Goal: Task Accomplishment & Management: Complete application form

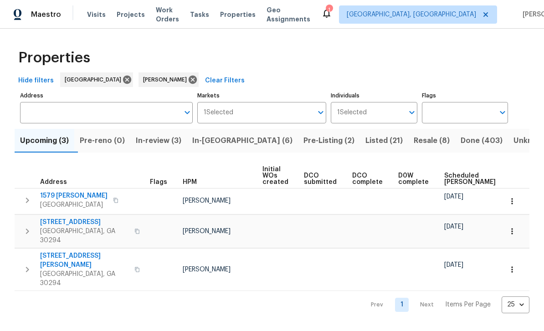
click at [166, 15] on span "Work Orders" at bounding box center [167, 14] width 23 height 18
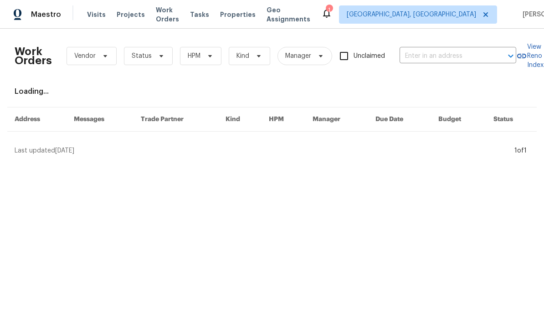
click at [453, 57] on input "text" at bounding box center [445, 56] width 91 height 14
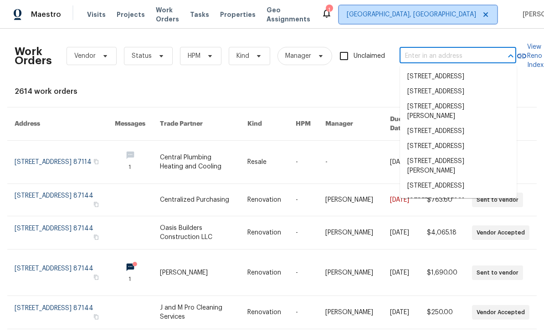
click at [425, 19] on span "[GEOGRAPHIC_DATA], [GEOGRAPHIC_DATA]" at bounding box center [411, 14] width 129 height 9
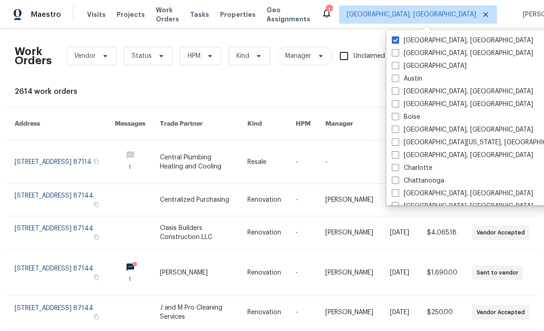
click at [400, 81] on label "Austin" at bounding box center [407, 78] width 31 height 9
click at [398, 80] on input "Austin" at bounding box center [395, 77] width 6 height 6
checkbox input "true"
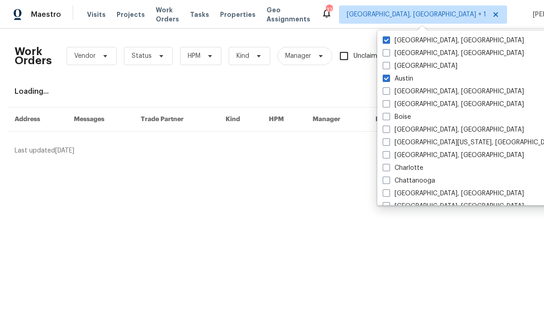
click at [430, 41] on label "[GEOGRAPHIC_DATA], [GEOGRAPHIC_DATA]" at bounding box center [453, 40] width 141 height 9
click at [389, 41] on input "[GEOGRAPHIC_DATA], [GEOGRAPHIC_DATA]" at bounding box center [386, 39] width 6 height 6
checkbox input "false"
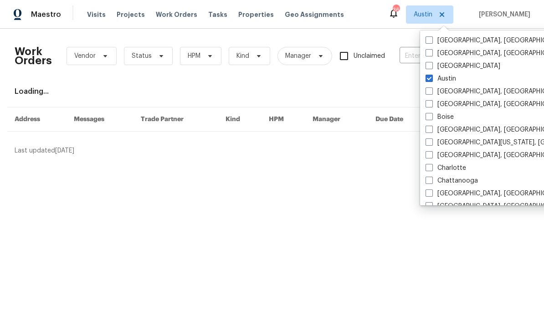
click at [413, 57] on input "text" at bounding box center [445, 56] width 91 height 14
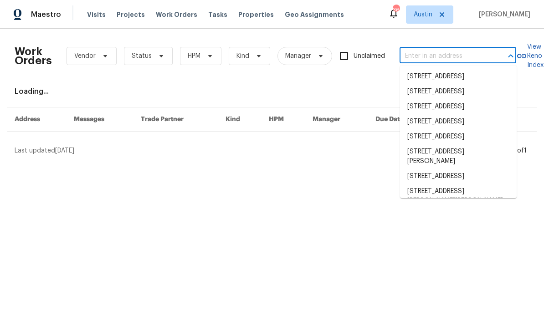
click at [426, 56] on input "text" at bounding box center [445, 56] width 91 height 14
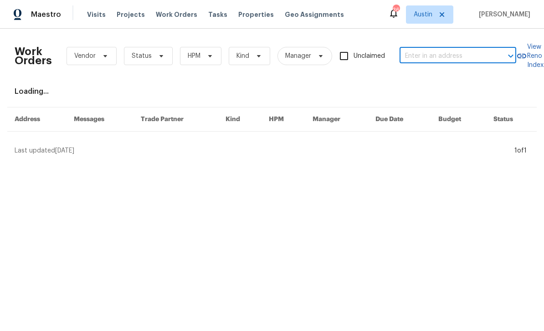
paste input "[STREET_ADDRESS]"
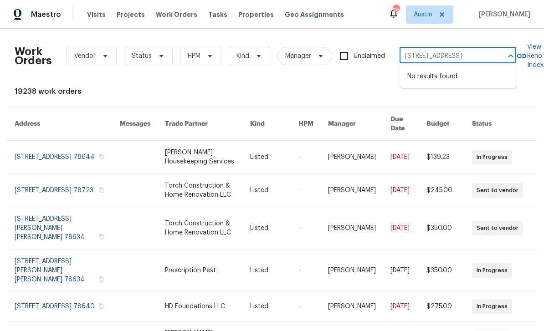
type input "[STREET_ADDRESS]"
click at [446, 13] on span "Austin" at bounding box center [429, 14] width 47 height 18
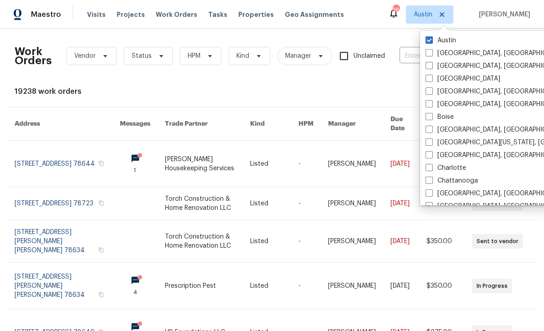
click at [431, 77] on span at bounding box center [429, 78] width 7 height 7
click at [431, 77] on input "[GEOGRAPHIC_DATA]" at bounding box center [429, 77] width 6 height 6
checkbox input "true"
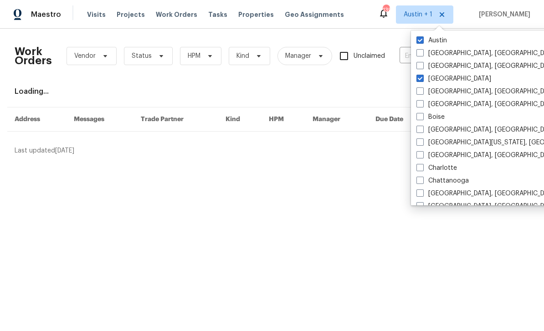
click at [436, 41] on label "Austin" at bounding box center [431, 40] width 31 height 9
click at [422, 41] on input "Austin" at bounding box center [419, 39] width 6 height 6
checkbox input "false"
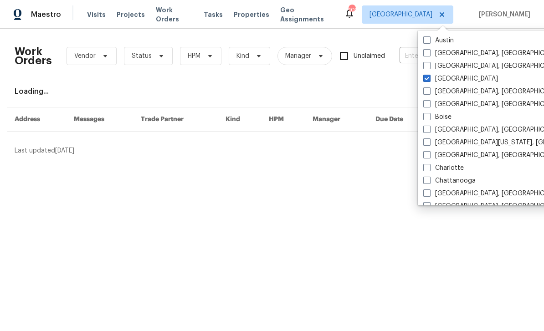
click at [405, 73] on div "Work Orders Vendor Status HPM Kind Manager Unclaimed ​" at bounding box center [266, 56] width 502 height 40
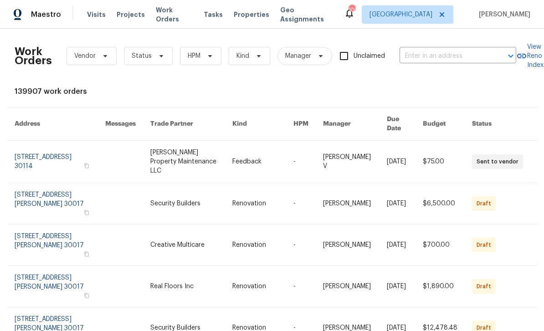
click at [441, 54] on input "text" at bounding box center [445, 56] width 91 height 14
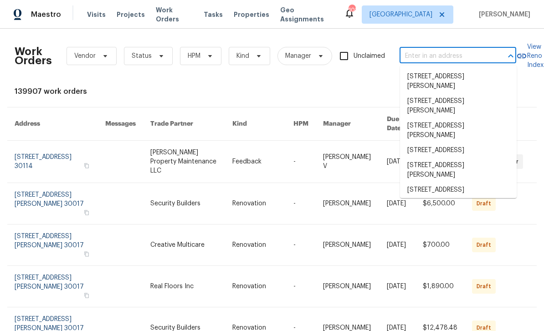
click at [446, 55] on input "text" at bounding box center [445, 56] width 91 height 14
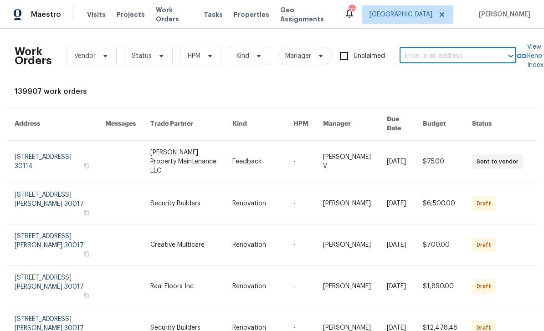
paste input "[STREET_ADDRESS]"
type input "[STREET_ADDRESS]"
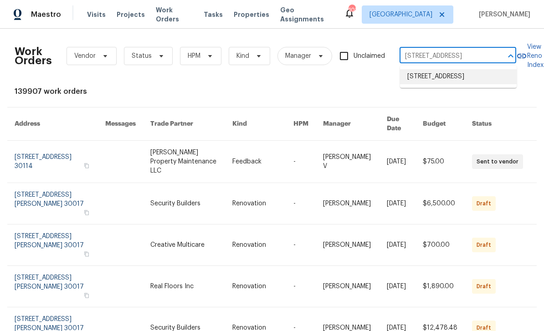
click at [477, 82] on li "[STREET_ADDRESS]" at bounding box center [458, 76] width 117 height 15
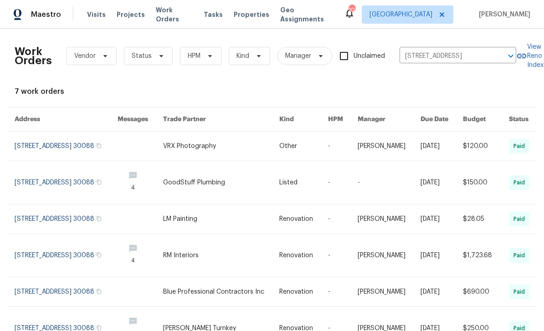
click at [37, 149] on link at bounding box center [66, 146] width 103 height 29
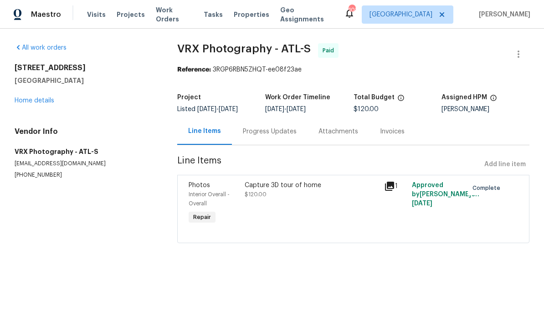
click at [30, 103] on link "Home details" at bounding box center [35, 101] width 40 height 6
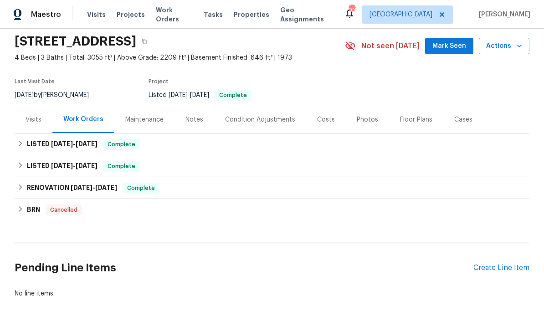
scroll to position [31, 0]
click at [511, 270] on div "Create Line Item" at bounding box center [501, 268] width 56 height 9
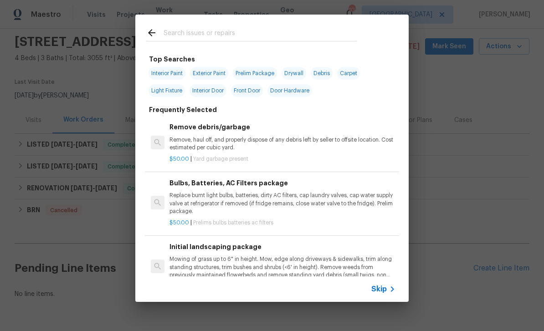
click at [339, 32] on input "text" at bounding box center [260, 34] width 193 height 14
click at [387, 290] on icon at bounding box center [392, 289] width 11 height 11
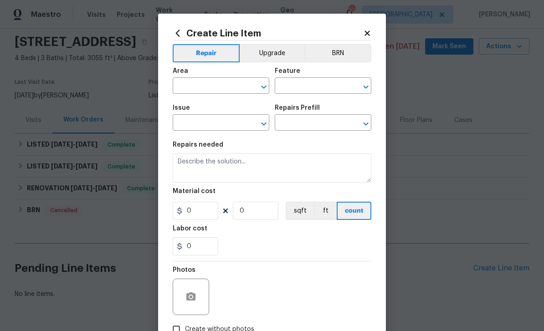
click at [232, 86] on input "text" at bounding box center [208, 87] width 71 height 14
click at [229, 122] on li "Interior Overall" at bounding box center [221, 122] width 97 height 15
type input "Interior Overall"
click at [308, 92] on input "text" at bounding box center [310, 87] width 71 height 14
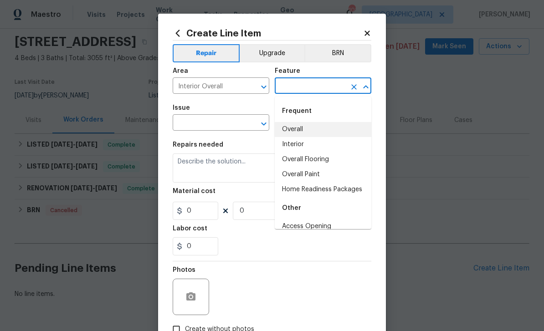
click at [320, 131] on li "Overall" at bounding box center [323, 129] width 97 height 15
type input "Overall"
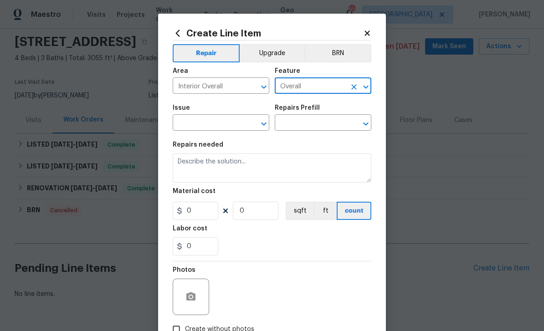
click at [245, 125] on div "​" at bounding box center [221, 124] width 97 height 14
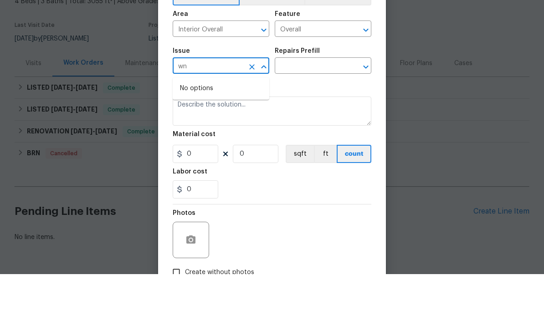
type input "w"
click at [248, 185] on li "Windows & Skylights" at bounding box center [221, 192] width 97 height 15
type input "Windows & Skylights"
click at [328, 117] on input "text" at bounding box center [310, 124] width 71 height 14
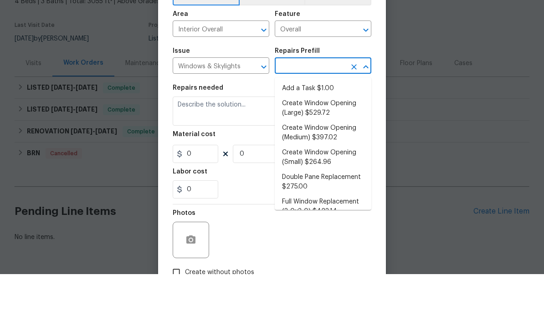
scroll to position [29, 0]
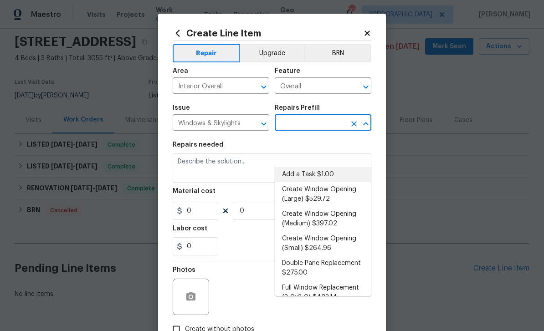
click at [334, 167] on li "Add a Task $1.00" at bounding box center [323, 174] width 97 height 15
type input "Add a Task $1.00"
type textarea "HPM to detail"
type input "1"
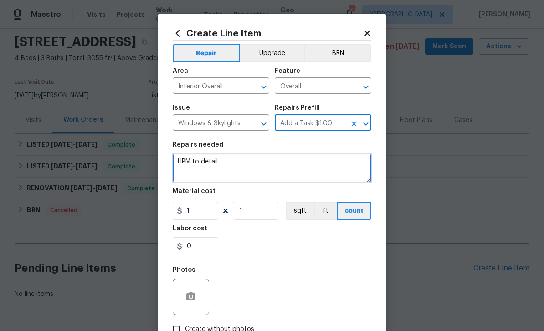
click at [284, 168] on textarea "HPM to detail" at bounding box center [272, 168] width 199 height 29
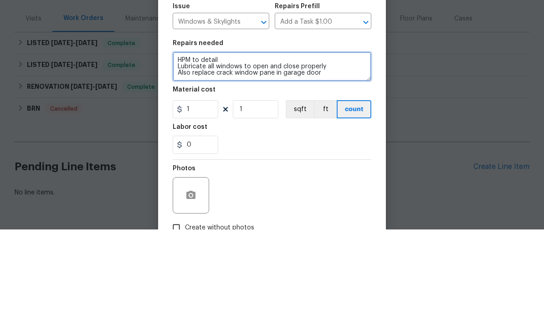
type textarea "HPM to detail Lubricate all windows to open and close properly Also replace cra…"
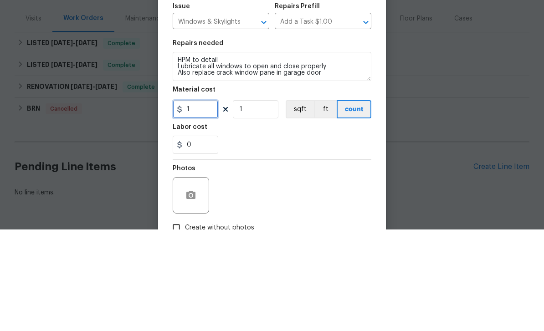
click at [211, 202] on input "1" at bounding box center [196, 211] width 46 height 18
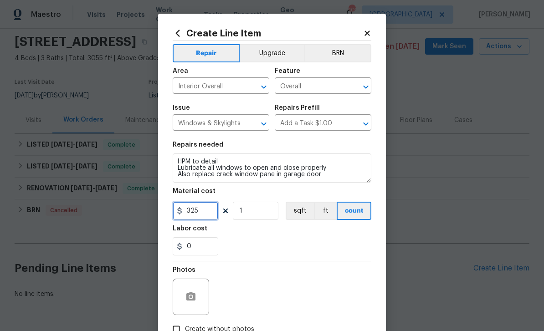
type input "325"
click at [197, 304] on button "button" at bounding box center [191, 297] width 22 height 22
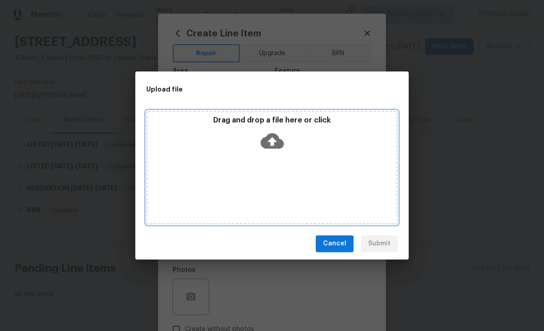
click at [271, 140] on icon at bounding box center [272, 140] width 23 height 23
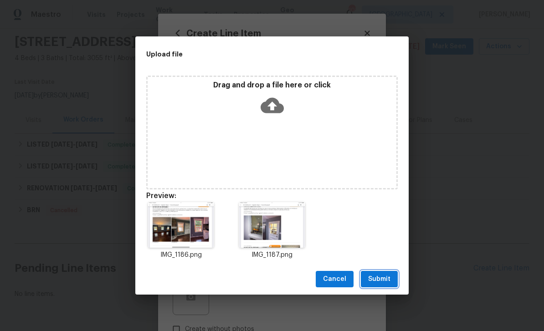
click at [387, 277] on span "Submit" at bounding box center [379, 279] width 22 height 11
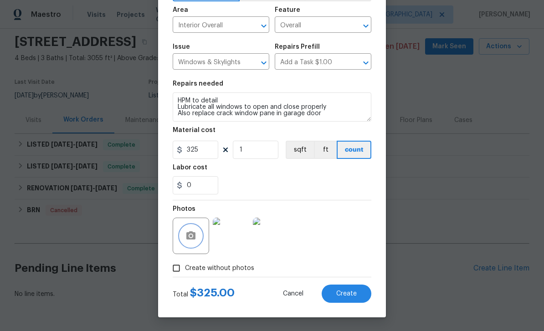
scroll to position [63, 0]
click at [364, 298] on button "Create" at bounding box center [347, 294] width 50 height 18
type input "0"
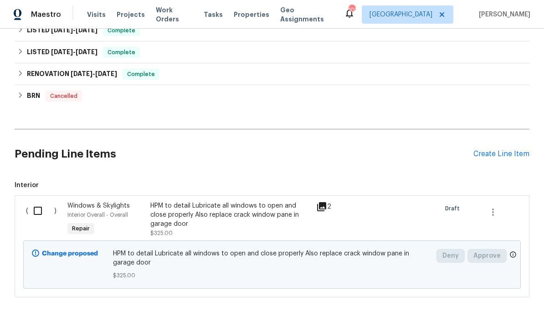
scroll to position [145, 0]
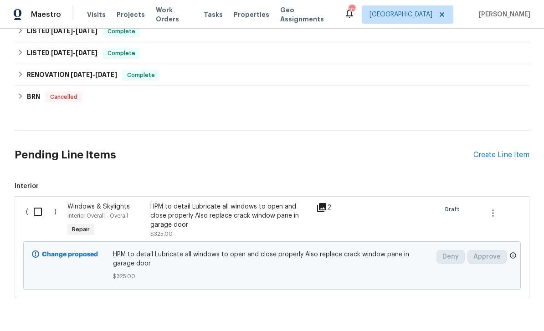
click at [511, 151] on div "Create Line Item" at bounding box center [501, 155] width 56 height 9
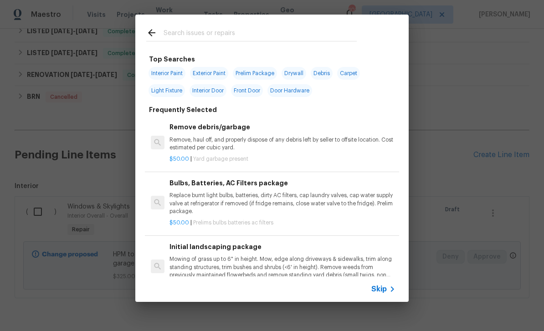
click at [296, 30] on input "text" at bounding box center [260, 34] width 193 height 14
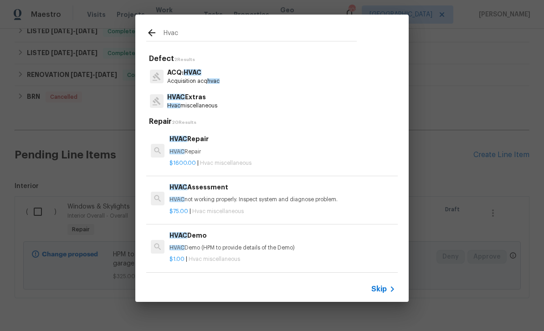
type input "HVAC"
click at [178, 98] on span "HVAC" at bounding box center [176, 97] width 18 height 6
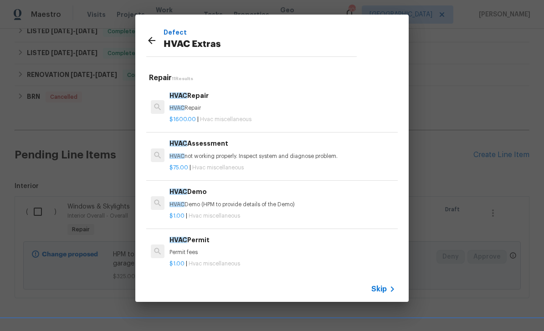
click at [382, 289] on span "Skip" at bounding box center [378, 289] width 15 height 9
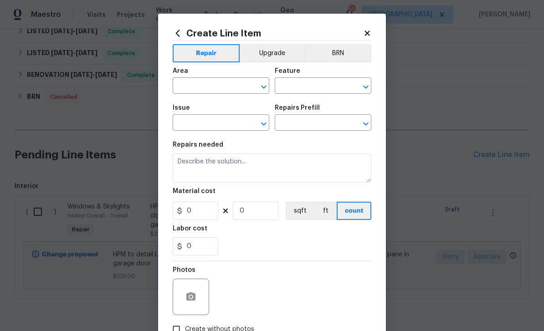
click at [187, 84] on input "text" at bounding box center [208, 87] width 71 height 14
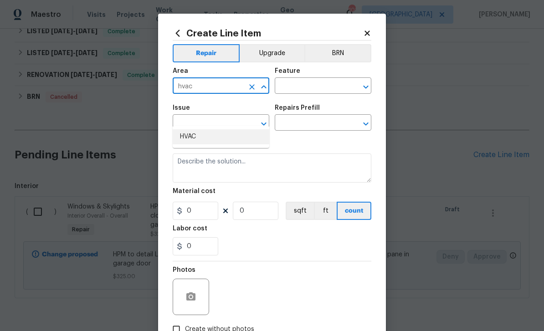
click at [226, 129] on li "HVAC" at bounding box center [221, 136] width 97 height 15
type input "HVAC"
click at [310, 85] on input "text" at bounding box center [310, 87] width 71 height 14
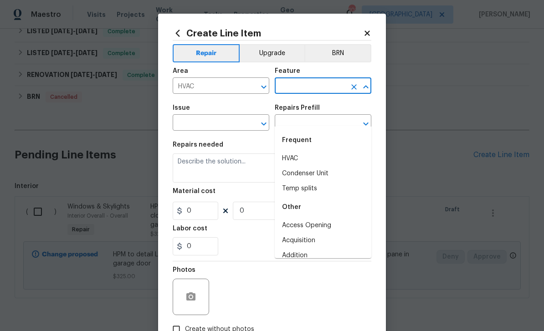
click at [310, 151] on li "HVAC" at bounding box center [323, 158] width 97 height 15
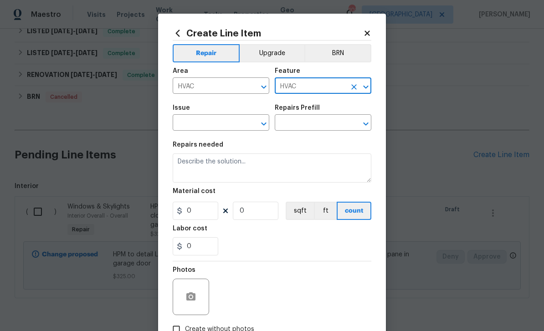
type input "HVAC"
click at [230, 123] on input "text" at bounding box center [208, 124] width 71 height 14
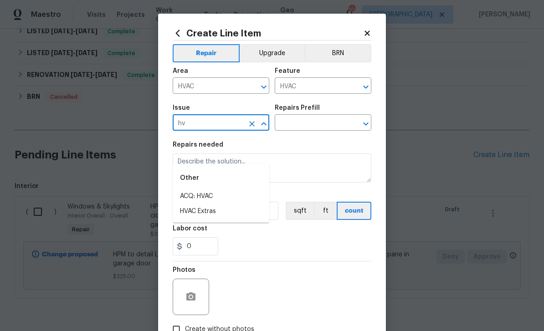
click at [198, 204] on li "HVAC Extras" at bounding box center [221, 211] width 97 height 15
type input "HVAC Extras"
click at [344, 121] on input "text" at bounding box center [310, 124] width 71 height 14
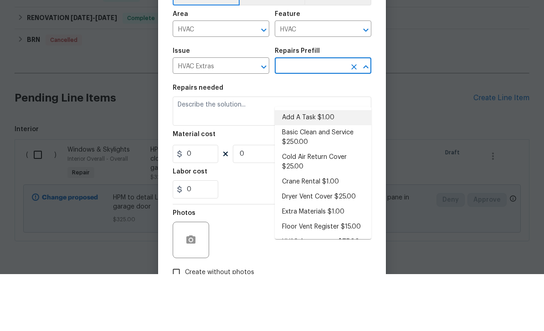
click at [334, 167] on li "Add A Task $1.00" at bounding box center [323, 174] width 97 height 15
type input "Add A Task $1.00"
type textarea "HPM to detail"
type input "1"
type input "Add A Task $1.00"
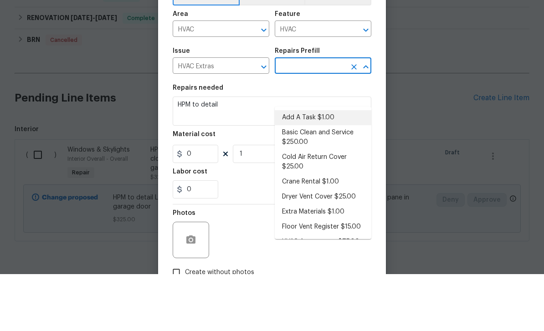
type input "1"
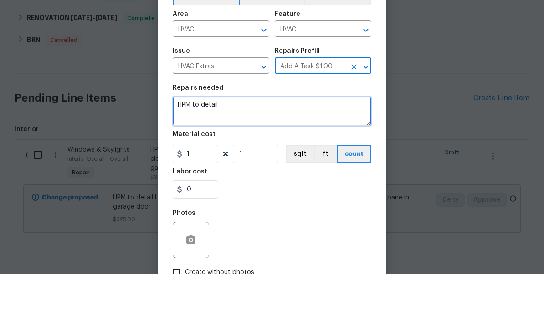
click at [317, 154] on textarea "HPM to detail" at bounding box center [272, 168] width 199 height 29
click at [241, 154] on textarea "HPM to detail" at bounding box center [272, 168] width 199 height 29
click at [232, 154] on textarea "HPM to detail" at bounding box center [272, 168] width 199 height 29
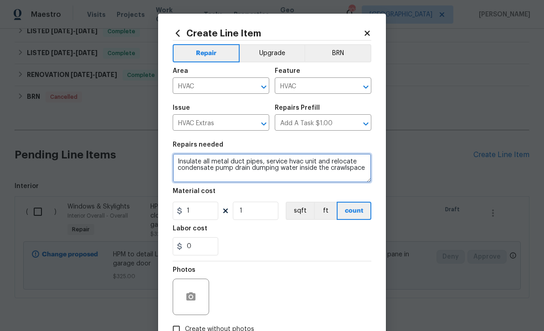
type textarea "Insulate all metal duct pipes, service hvac unit and relocate condensate pump d…"
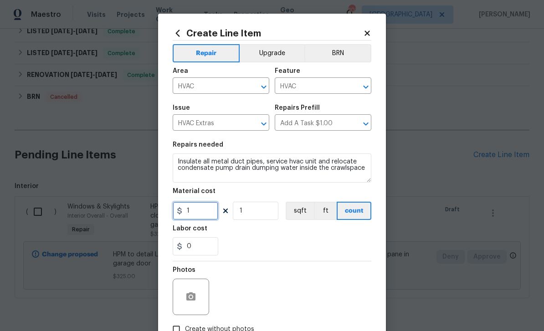
click at [200, 213] on input "1" at bounding box center [196, 211] width 46 height 18
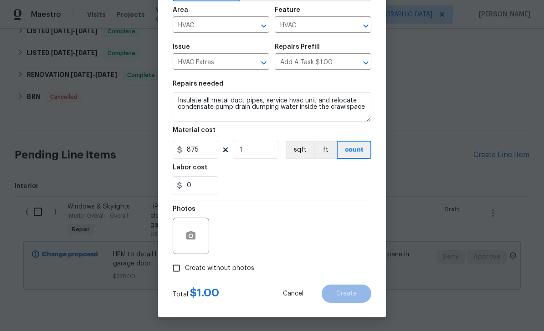
scroll to position [63, 0]
type input "875"
click at [178, 268] on input "Create without photos" at bounding box center [176, 268] width 17 height 17
checkbox input "true"
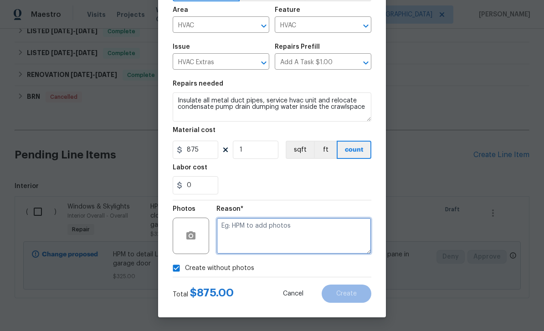
click at [308, 233] on textarea at bounding box center [293, 236] width 155 height 36
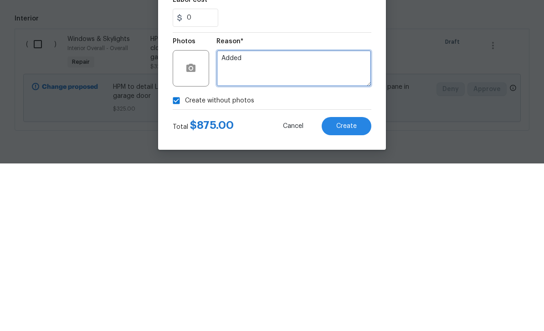
type textarea "Added"
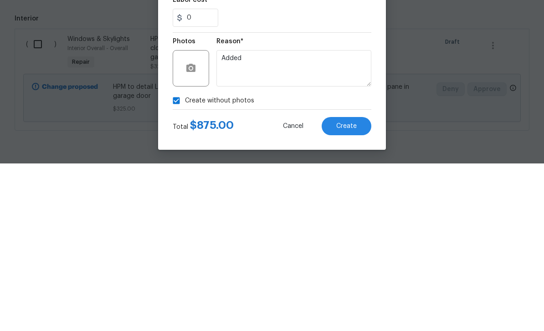
click at [356, 291] on span "Create" at bounding box center [346, 294] width 21 height 7
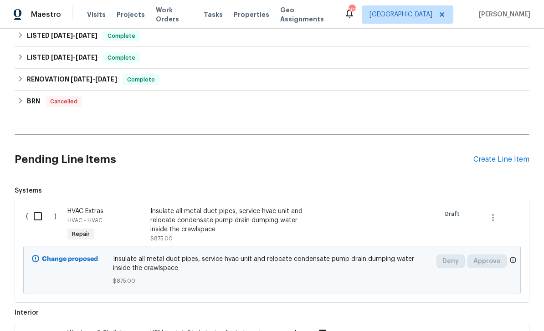
scroll to position [141, 0]
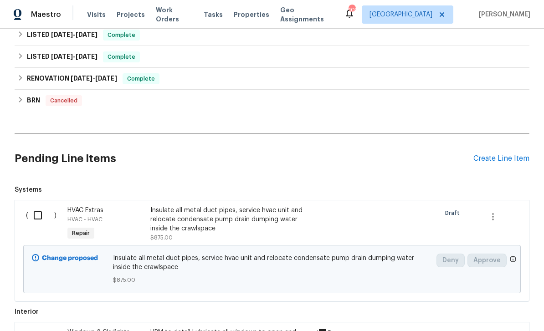
click at [508, 154] on div "Create Line Item" at bounding box center [501, 158] width 56 height 9
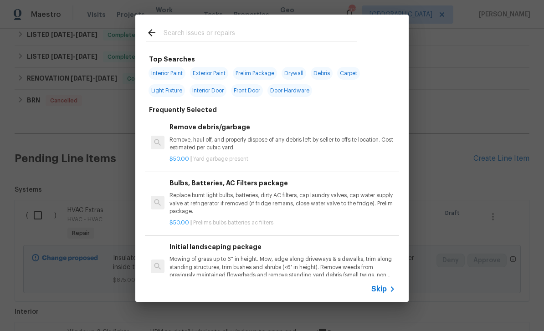
click at [290, 32] on input "text" at bounding box center [260, 34] width 193 height 14
type input "Tub"
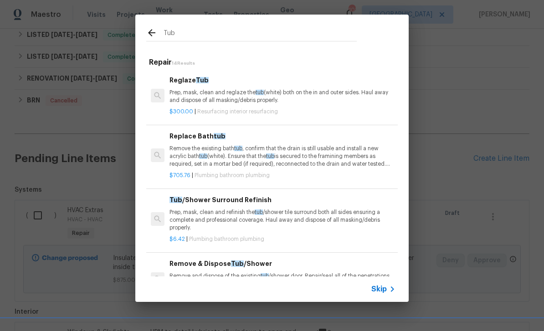
click at [385, 289] on span "Skip" at bounding box center [378, 289] width 15 height 9
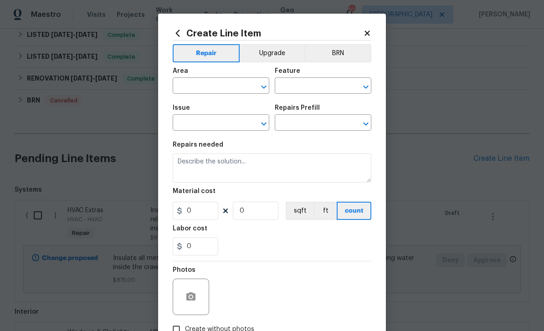
click at [217, 87] on input "text" at bounding box center [208, 87] width 71 height 14
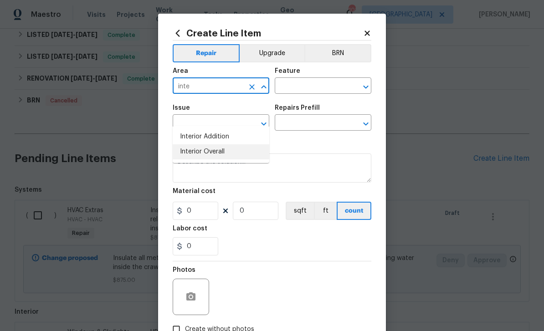
click at [236, 144] on li "Interior Overall" at bounding box center [221, 151] width 97 height 15
type input "Interior Overall"
click at [310, 87] on input "text" at bounding box center [310, 87] width 71 height 14
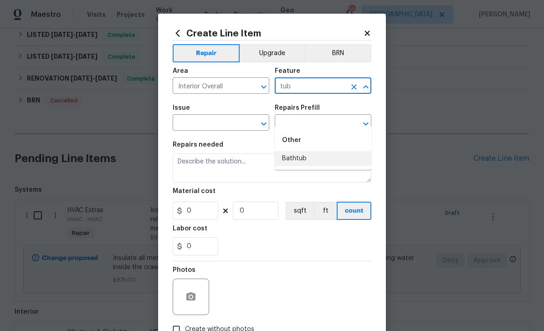
click at [312, 151] on li "Bathtub" at bounding box center [323, 158] width 97 height 15
type input "Bathtub"
click at [221, 126] on input "text" at bounding box center [208, 124] width 71 height 14
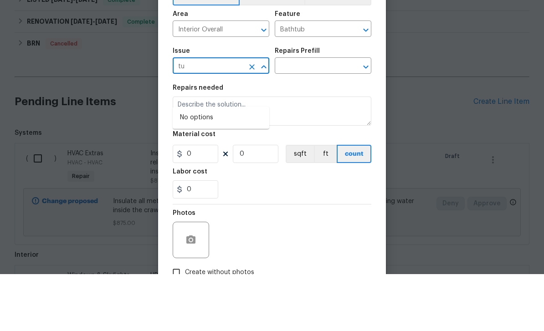
type input "t"
type input "s"
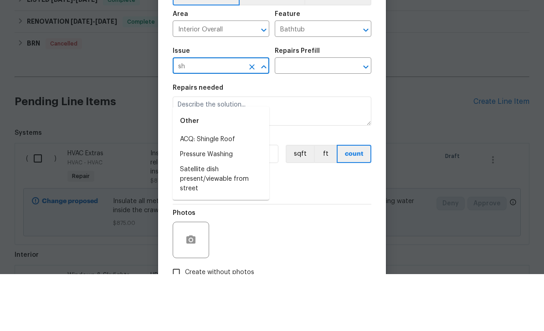
type input "s"
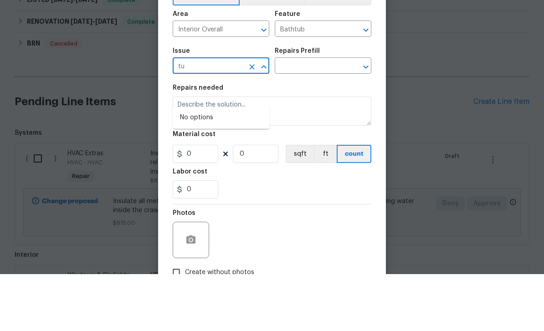
type input "t"
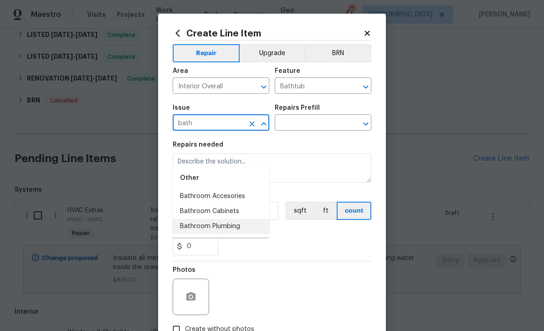
click at [246, 219] on li "Bathroom Plumbing" at bounding box center [221, 226] width 97 height 15
type input "Bathroom Plumbing"
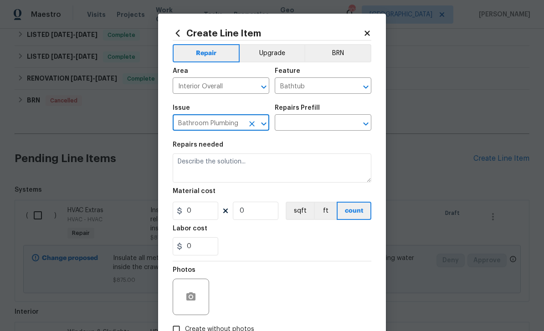
click at [320, 118] on input "text" at bounding box center [310, 124] width 71 height 14
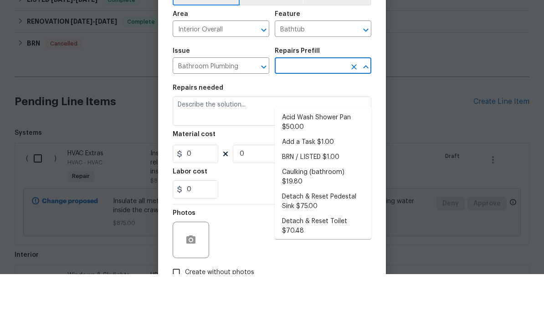
click at [337, 192] on li "Add a Task $1.00" at bounding box center [323, 199] width 97 height 15
type input "Add a Task $1.00"
type input "Plumbing"
type textarea "HPM to detail"
type input "1"
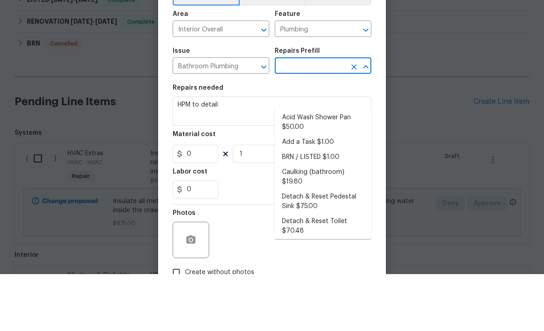
type input "Add a Task $1.00"
type input "1"
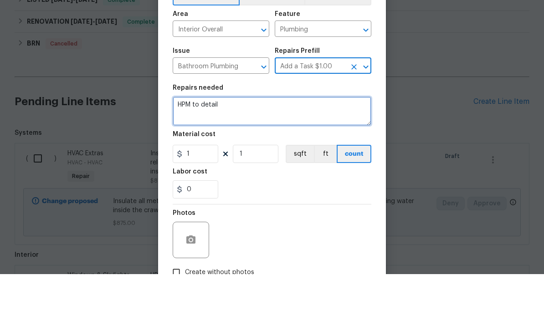
click at [318, 154] on textarea "HPM to detail" at bounding box center [272, 168] width 199 height 29
type textarea "HPM to detail repa"
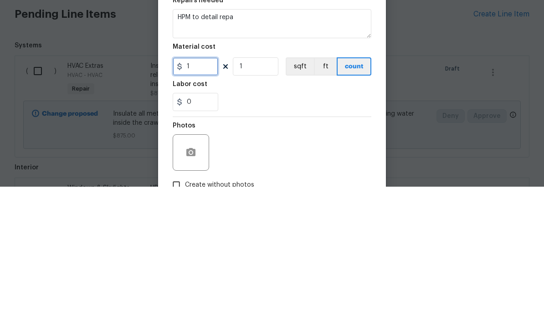
type input "1"
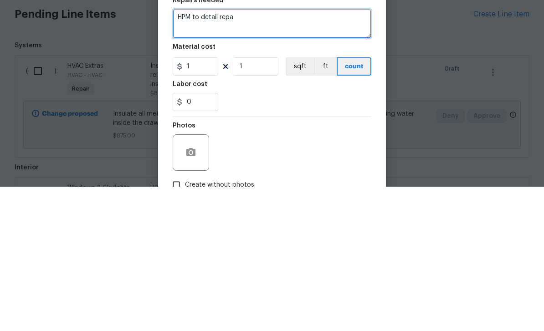
click at [342, 154] on textarea "HPM to detail repa" at bounding box center [272, 168] width 199 height 29
click at [272, 154] on textarea "HPM to detail replace tub spout leaking" at bounding box center [272, 168] width 199 height 29
click at [363, 154] on textarea "HPM to detail replace tub spout in basement bathroom leaking" at bounding box center [272, 168] width 199 height 29
type textarea "HPM to detail replace tub spout in basement bathroom leaking when it switches t…"
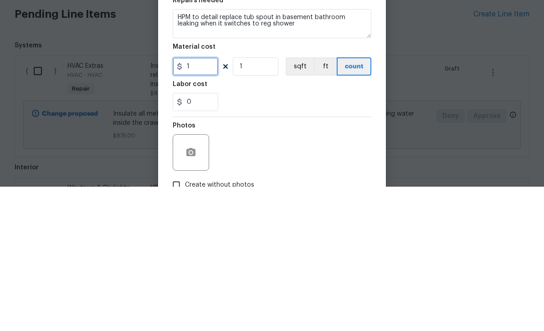
click at [206, 202] on input "1" at bounding box center [196, 211] width 46 height 18
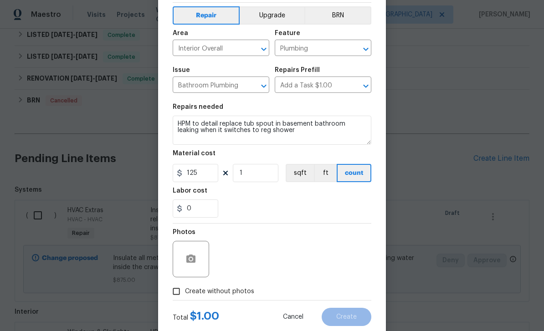
scroll to position [48, 0]
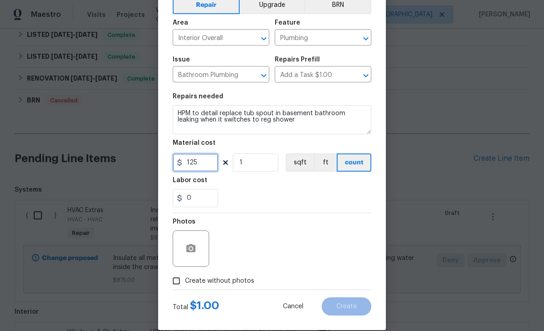
type input "125"
click at [193, 252] on icon "button" at bounding box center [190, 248] width 9 height 8
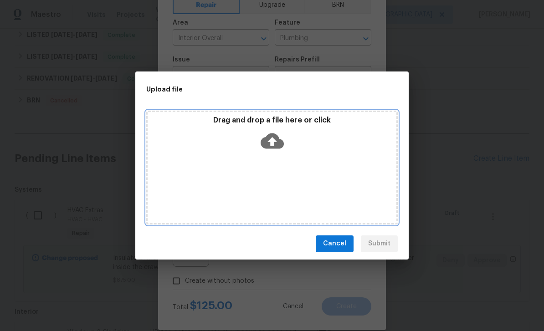
click at [273, 143] on icon at bounding box center [272, 140] width 23 height 23
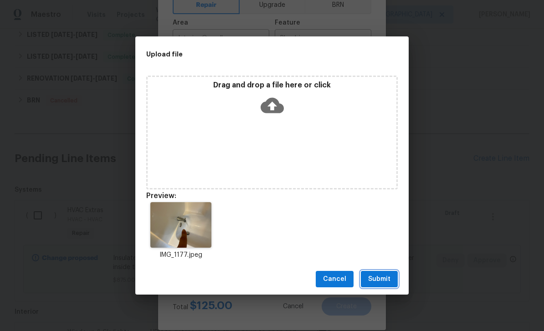
click at [393, 278] on button "Submit" at bounding box center [379, 279] width 37 height 17
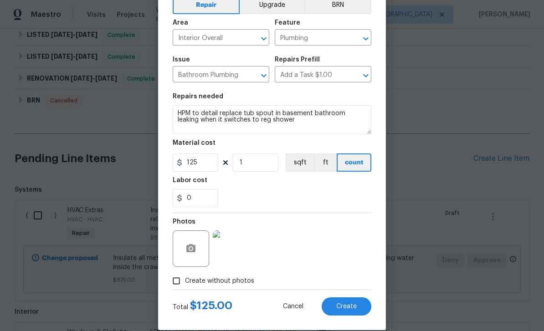
click at [355, 313] on button "Create" at bounding box center [347, 307] width 50 height 18
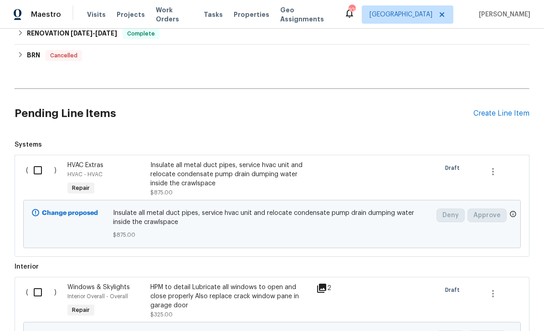
scroll to position [178, 0]
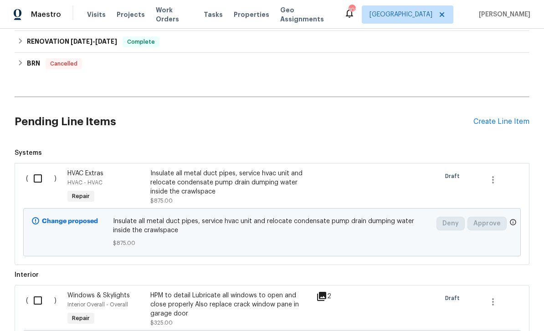
click at [492, 118] on div "Create Line Item" at bounding box center [501, 122] width 56 height 9
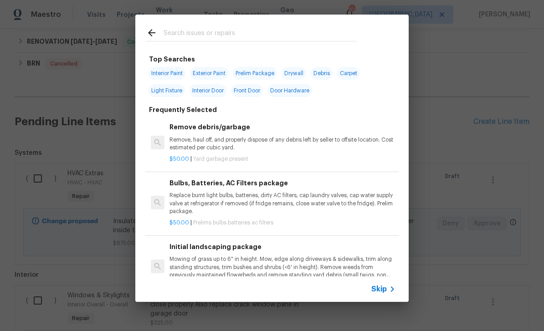
click at [338, 32] on input "text" at bounding box center [260, 34] width 193 height 14
type input "Cabi"
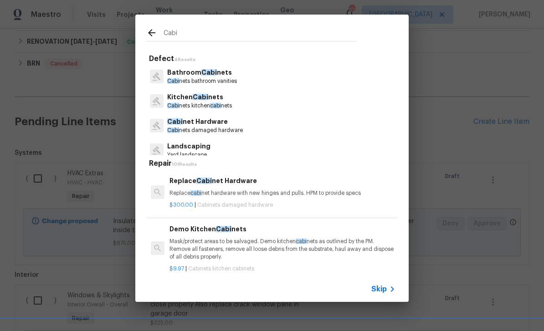
click at [388, 285] on icon at bounding box center [392, 289] width 11 height 11
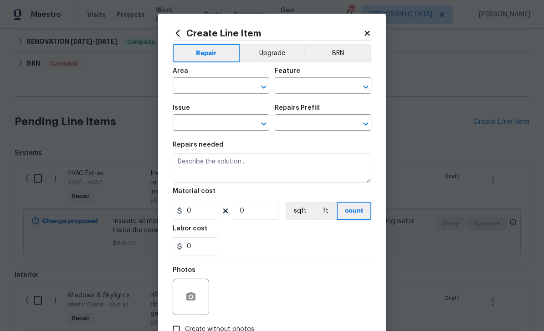
click at [206, 87] on input "text" at bounding box center [208, 87] width 71 height 14
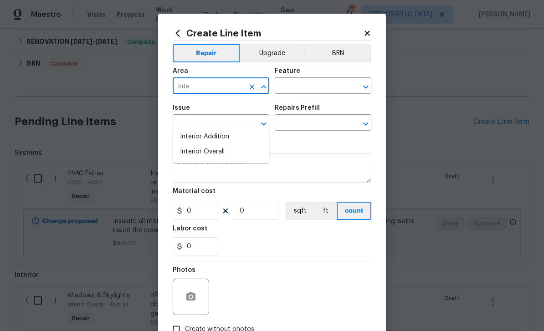
click at [224, 144] on li "Interior Overall" at bounding box center [221, 151] width 97 height 15
type input "Interior Overall"
click at [334, 82] on input "text" at bounding box center [310, 87] width 71 height 14
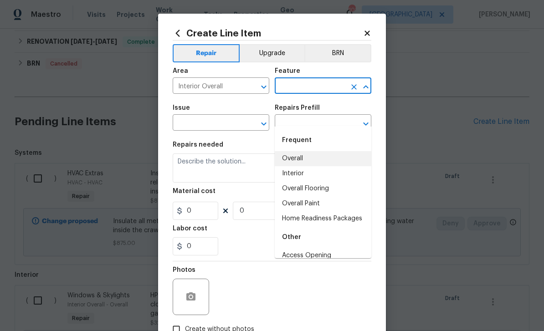
click at [313, 151] on li "Overall" at bounding box center [323, 158] width 97 height 15
type input "Overall"
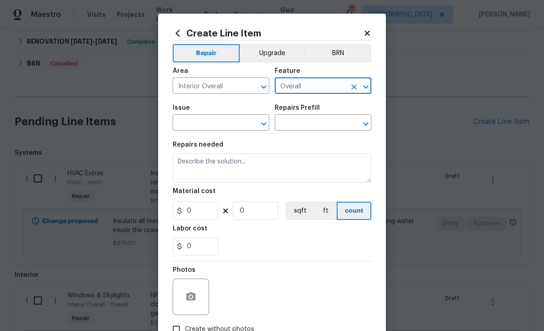
click at [234, 125] on input "text" at bounding box center [208, 124] width 71 height 14
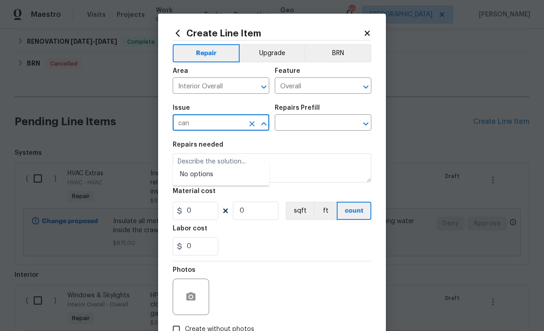
click at [219, 128] on input "can" at bounding box center [208, 124] width 71 height 14
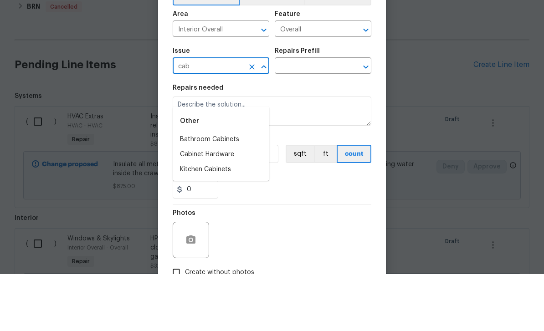
click at [237, 204] on li "Cabinet Hardware" at bounding box center [221, 211] width 97 height 15
type input "Cabinet Hardware"
click at [305, 117] on input "text" at bounding box center [310, 124] width 71 height 14
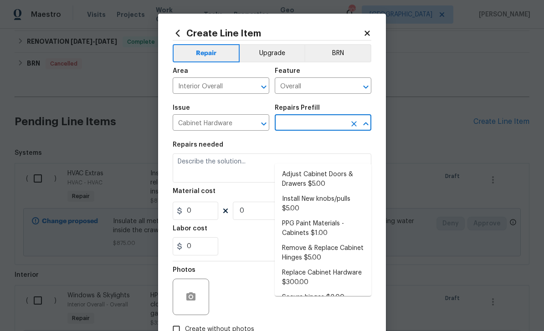
click at [347, 290] on li "Secure hinges $2.00" at bounding box center [323, 297] width 97 height 15
type input "Secure hinges $2.00"
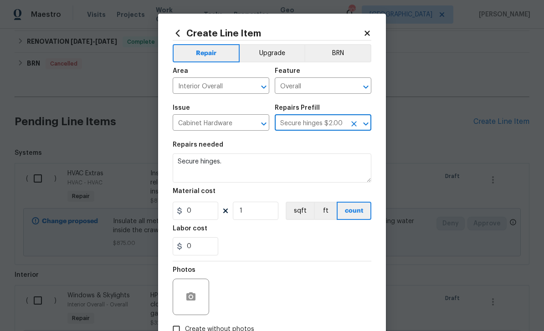
type input "Cabinets"
type textarea "Secure hinges."
type input "1"
type input "Secure hinges $2.00"
type input "2"
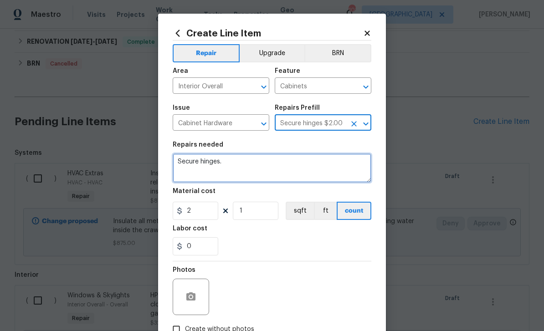
click at [259, 166] on textarea "Secure hinges." at bounding box center [272, 168] width 199 height 29
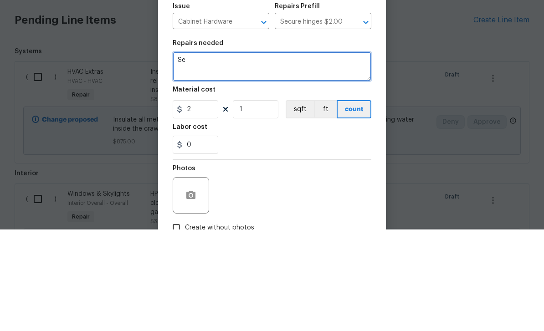
type textarea "S"
type textarea "Secure kitchen drawer handle with new ace"
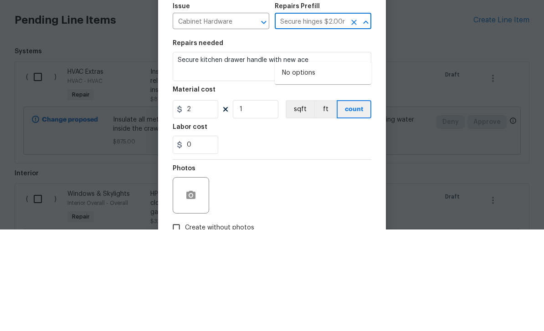
type input "Secure hinges $2.00"
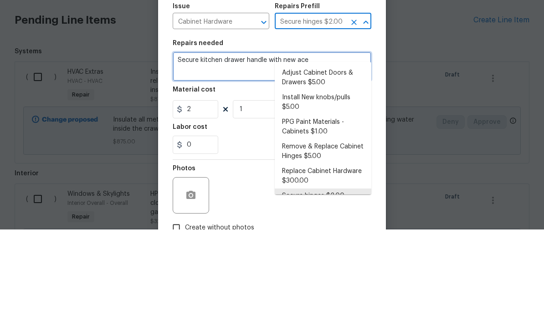
click at [250, 154] on textarea "Secure kitchen drawer handle with new ace" at bounding box center [272, 168] width 199 height 29
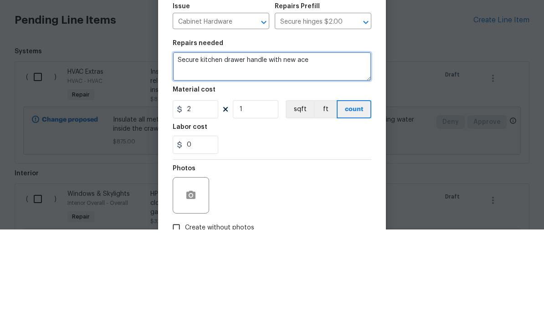
click at [339, 154] on textarea "Secure kitchen drawer handle with new ace" at bounding box center [272, 168] width 199 height 29
type textarea "Secure kitchen drawer handle with new screws"
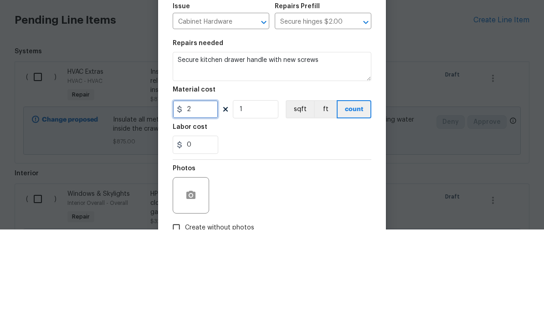
click at [206, 202] on input "2" at bounding box center [196, 211] width 46 height 18
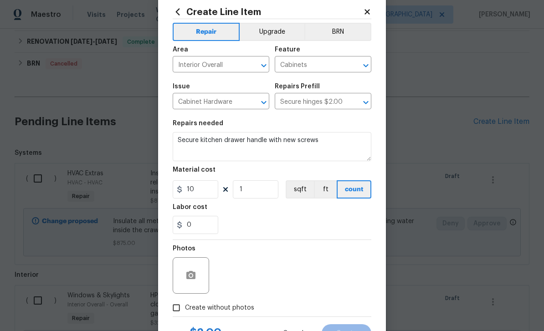
scroll to position [45, 0]
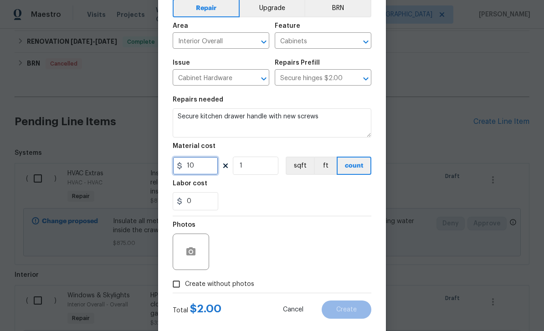
type input "10"
click at [193, 256] on icon "button" at bounding box center [190, 251] width 9 height 8
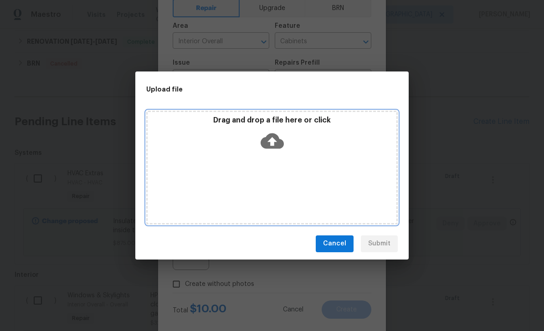
click at [266, 133] on icon at bounding box center [272, 140] width 23 height 23
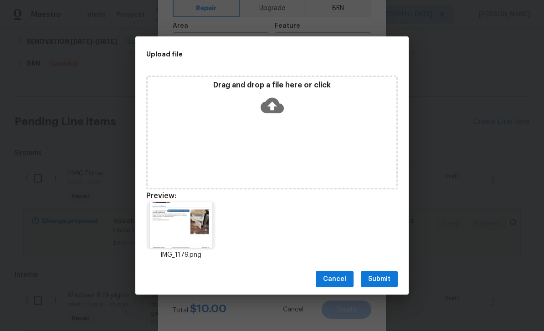
click at [392, 280] on button "Submit" at bounding box center [379, 279] width 37 height 17
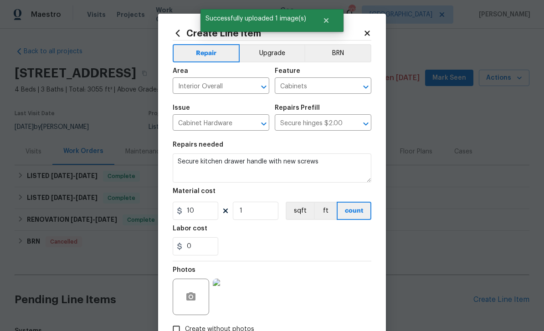
scroll to position [45, 0]
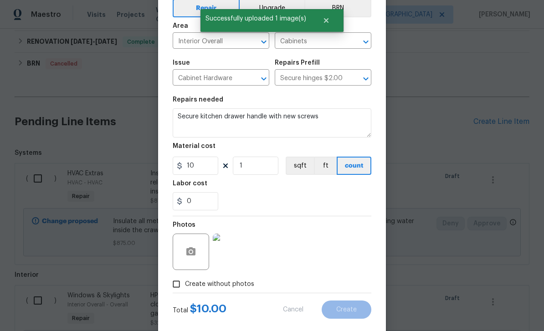
type input "0"
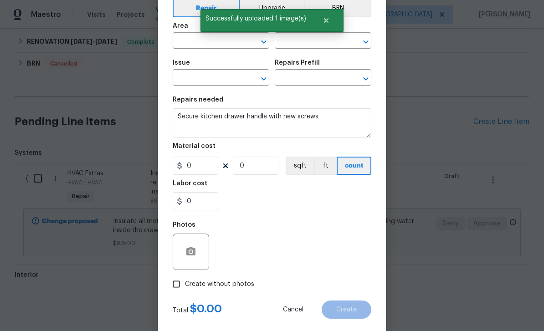
scroll to position [159, 0]
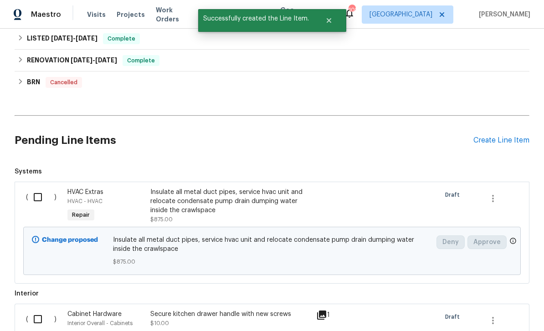
click at [503, 136] on div "Create Line Item" at bounding box center [501, 140] width 56 height 9
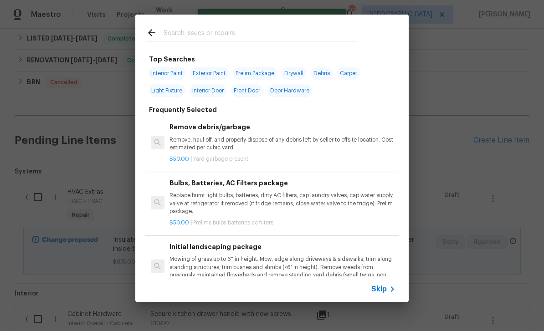
click at [323, 33] on input "text" at bounding box center [260, 34] width 193 height 14
type input "Micro"
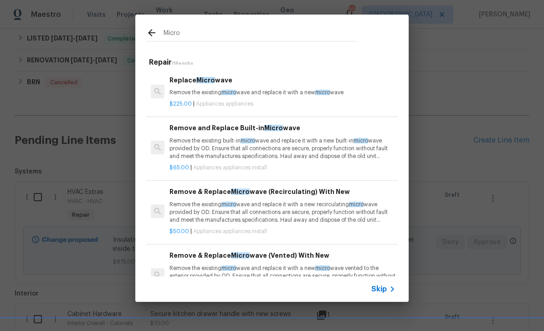
click at [332, 92] on p "Remove the existing micro wave and replace it with a new micro wave" at bounding box center [282, 93] width 226 height 8
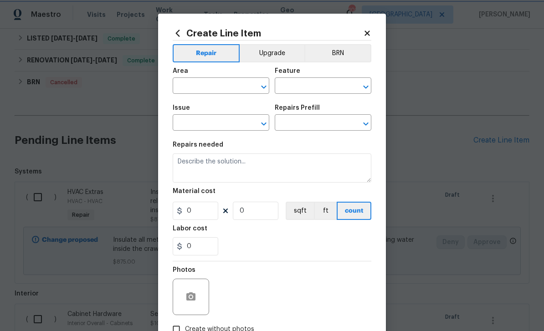
type input "Appliances"
type input "Replace Microwave $225.00"
type textarea "Remove the existing microwave and replace it with a new microwave"
type input "225"
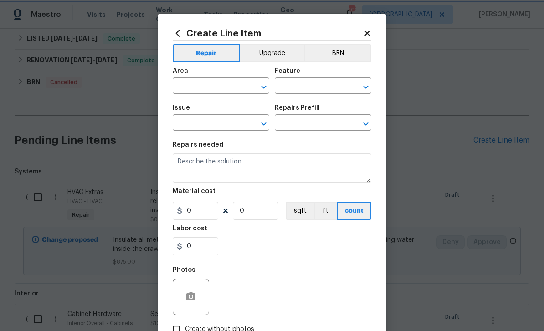
type input "1"
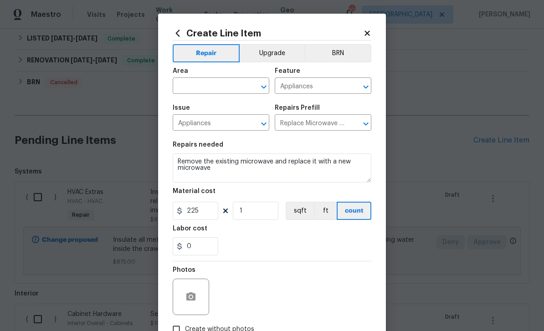
click at [213, 87] on input "text" at bounding box center [208, 87] width 71 height 14
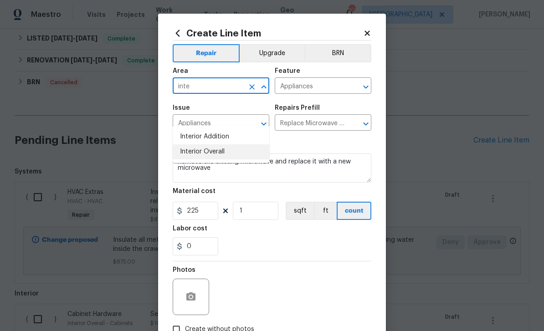
click at [231, 144] on li "Interior Overall" at bounding box center [221, 151] width 97 height 15
type input "Interior Overall"
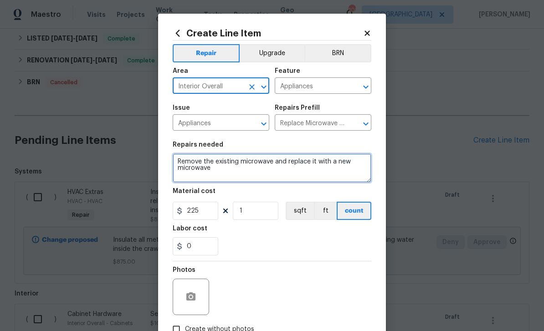
click at [221, 174] on textarea "Remove the existing microwave and replace it with a new microwave" at bounding box center [272, 168] width 199 height 29
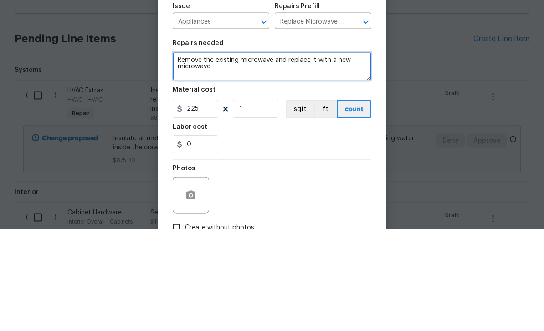
click at [182, 154] on textarea "Remove the existing microwave and replace it with a new microwave" at bounding box center [272, 168] width 199 height 29
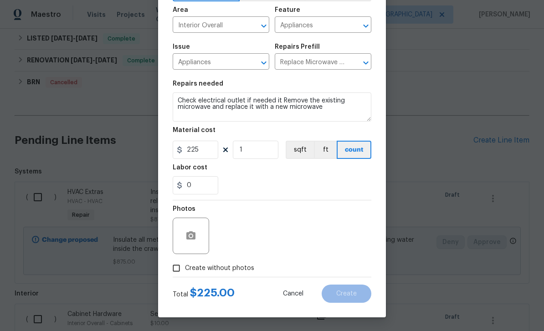
scroll to position [63, 0]
type textarea "Check electrical outlet if needed it Remove the existing microwave and replace …"
click at [174, 268] on input "Create without photos" at bounding box center [176, 268] width 17 height 17
checkbox input "true"
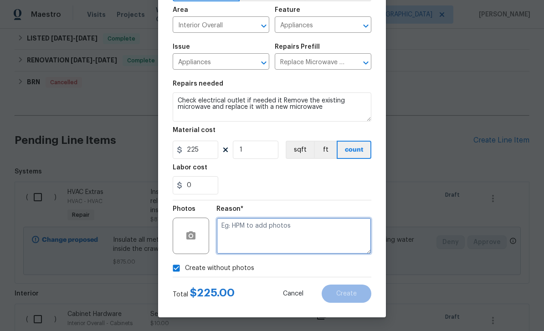
click at [309, 240] on textarea at bounding box center [293, 236] width 155 height 36
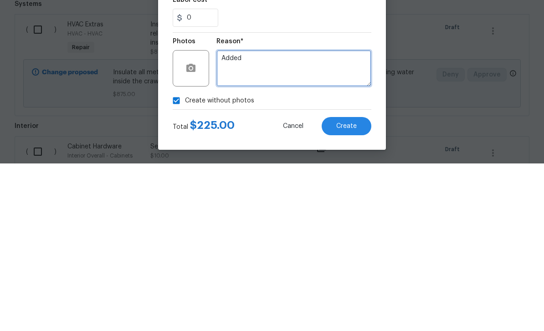
type textarea "Added"
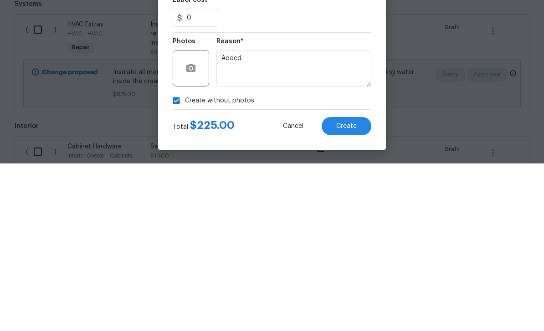
click at [357, 285] on button "Create" at bounding box center [347, 294] width 50 height 18
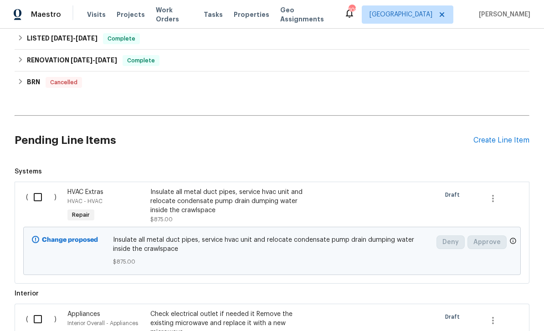
click at [501, 136] on div "Create Line Item" at bounding box center [501, 140] width 56 height 9
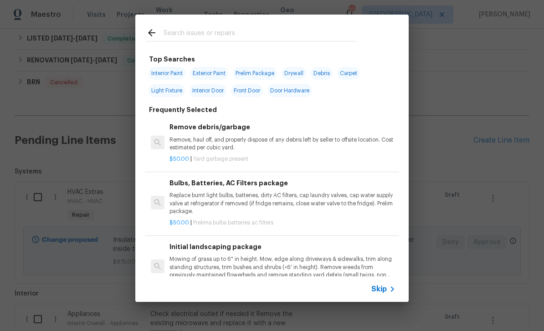
click at [334, 29] on input "text" at bounding box center [260, 34] width 193 height 14
type input "Inter"
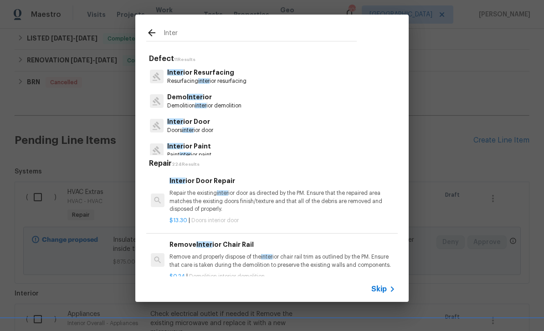
click at [391, 287] on icon at bounding box center [392, 289] width 11 height 11
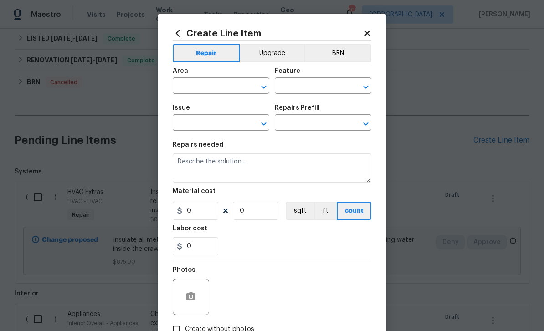
click at [189, 91] on input "text" at bounding box center [208, 87] width 71 height 14
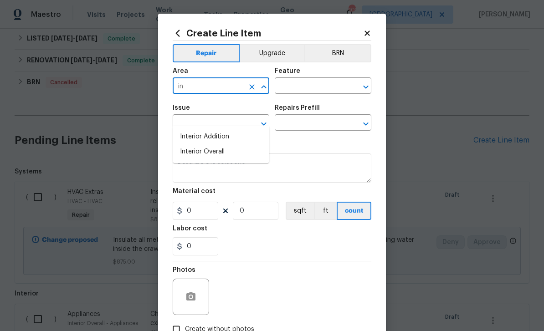
type input "i"
click at [244, 144] on li "Interior Overall" at bounding box center [221, 151] width 97 height 15
type input "Interior Overall"
click at [313, 84] on input "text" at bounding box center [310, 87] width 71 height 14
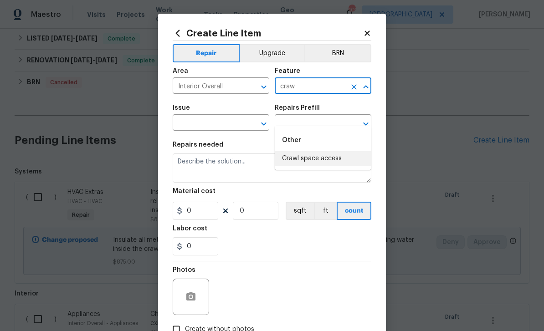
click at [336, 151] on li "Crawl space access" at bounding box center [323, 158] width 97 height 15
type input "Crawl space access"
click at [191, 125] on input "text" at bounding box center [208, 124] width 71 height 14
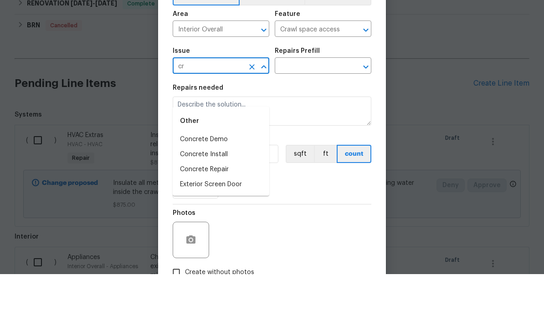
type input "c"
type input "f"
click at [235, 204] on li "Foundation" at bounding box center [221, 211] width 97 height 15
type input "Foundation"
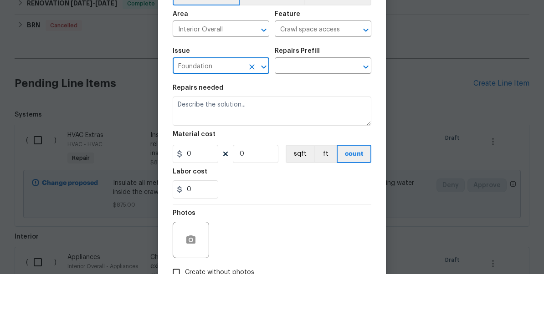
click at [307, 117] on input "text" at bounding box center [310, 124] width 71 height 14
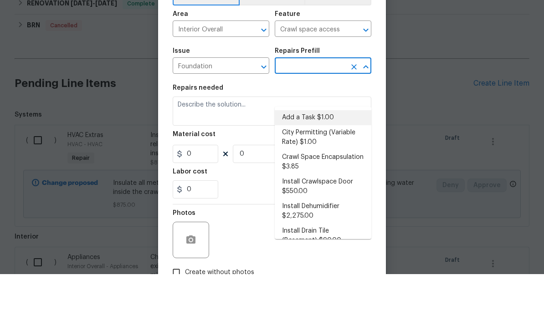
click at [330, 167] on li "Add a Task $1.00" at bounding box center [323, 174] width 97 height 15
type input "Add a Task $1.00"
type input "Foundation"
type textarea "HPM to detail"
type input "1"
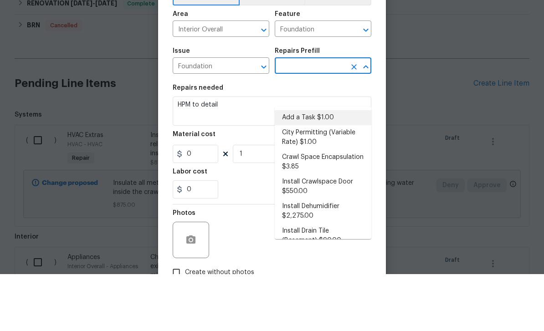
type input "Add a Task $1.00"
type input "1"
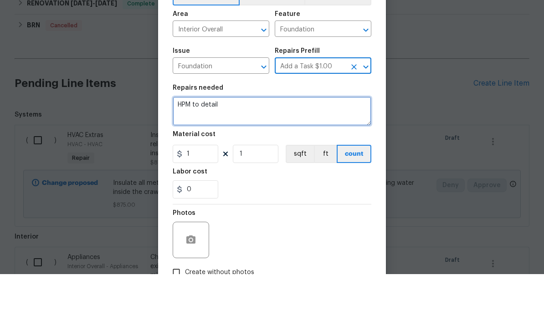
click at [298, 154] on textarea "HPM to detail" at bounding box center [272, 168] width 199 height 29
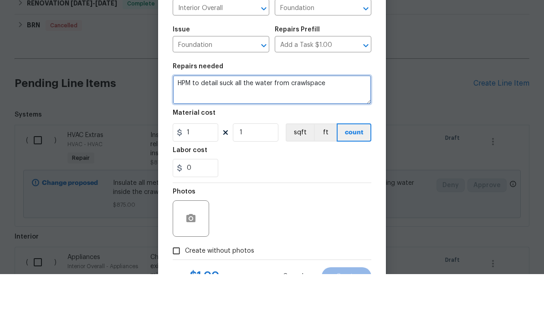
scroll to position [36, 0]
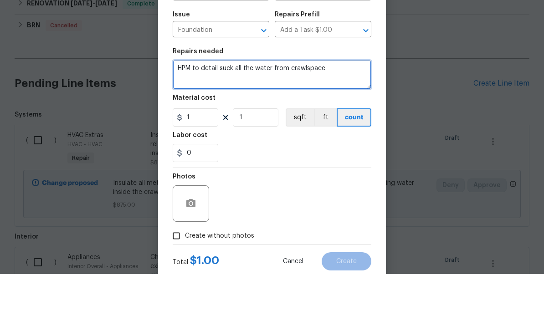
type textarea "HPM to detail suck all the water from crawlspace"
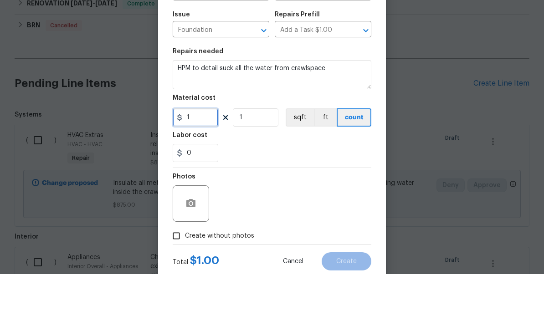
click at [192, 165] on input "1" at bounding box center [196, 174] width 46 height 18
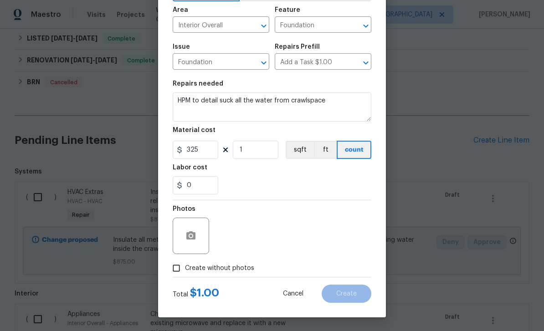
scroll to position [63, 0]
type input "325"
click at [216, 94] on textarea "HPM to detail suck all the water from crawlspace" at bounding box center [272, 106] width 199 height 29
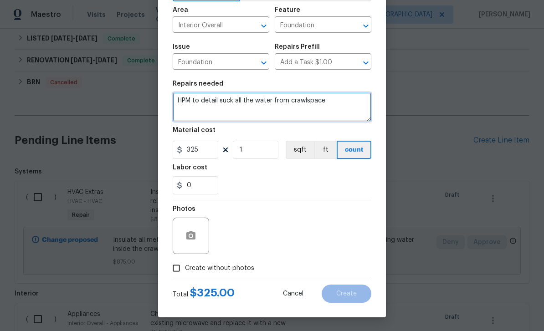
click at [231, 99] on textarea "HPM to detail suck all the water from crawlspace" at bounding box center [272, 106] width 199 height 29
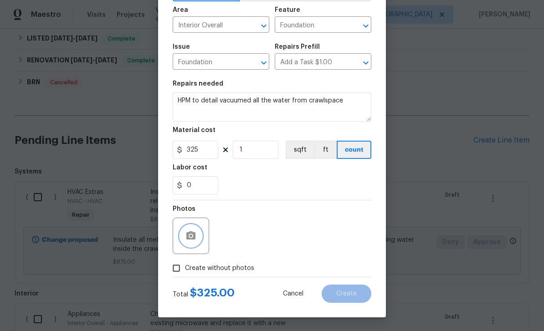
click at [193, 245] on button "button" at bounding box center [191, 236] width 22 height 22
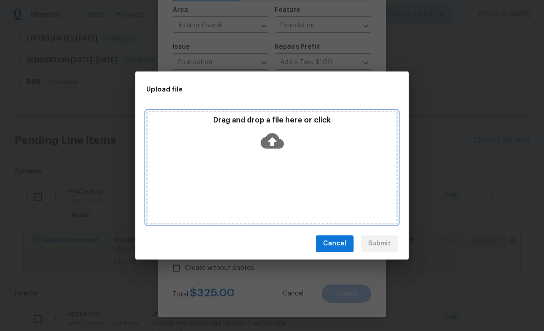
click at [277, 134] on icon at bounding box center [272, 140] width 23 height 23
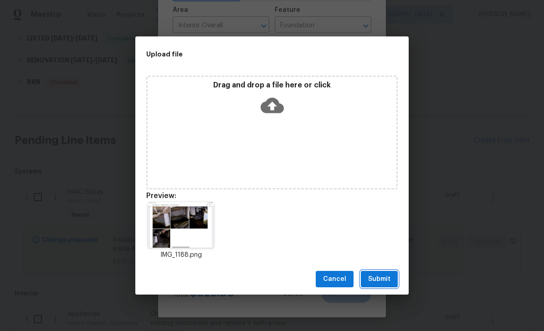
click at [385, 277] on span "Submit" at bounding box center [379, 279] width 22 height 11
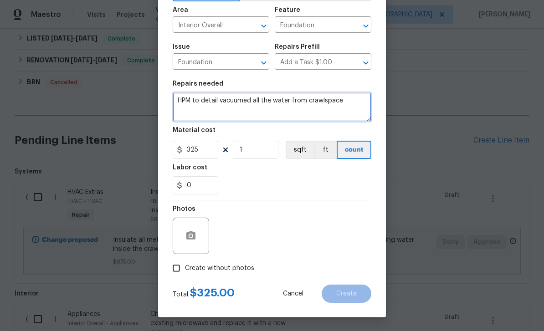
click at [244, 103] on textarea "HPM to detail vacuumed all the water from crawlspace" at bounding box center [272, 106] width 199 height 29
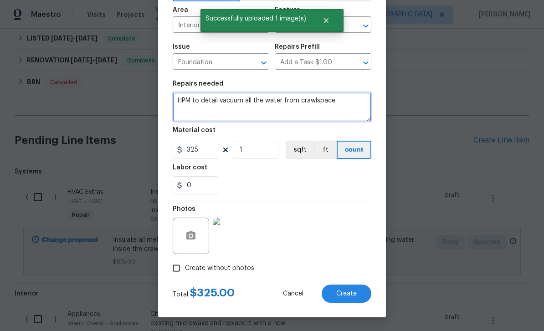
type textarea "HPM to detail vacuum all the water from crawlspace"
click at [359, 293] on button "Create" at bounding box center [347, 294] width 50 height 18
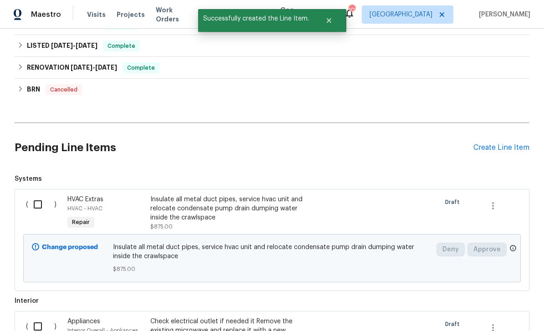
scroll to position [132, 0]
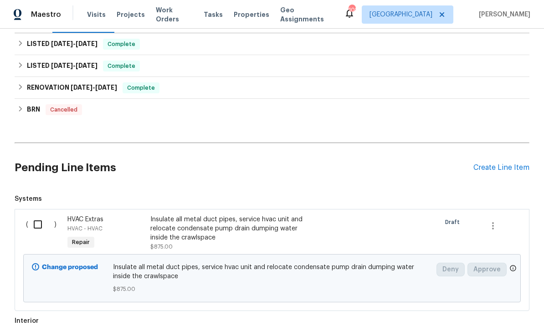
click at [500, 164] on div "Create Line Item" at bounding box center [501, 168] width 56 height 9
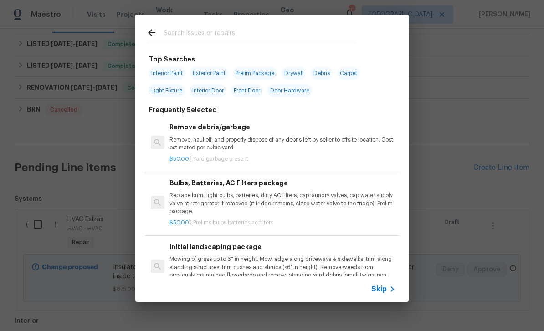
click at [329, 31] on input "text" at bounding box center [260, 34] width 193 height 14
type input "Inte"
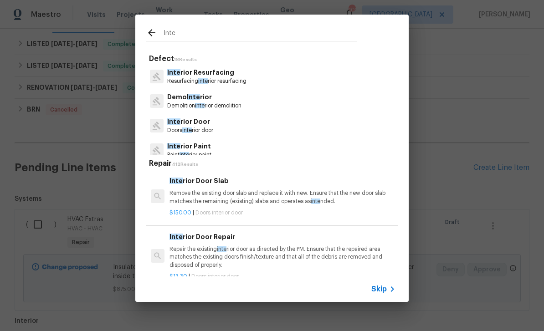
click at [392, 288] on icon at bounding box center [392, 289] width 3 height 5
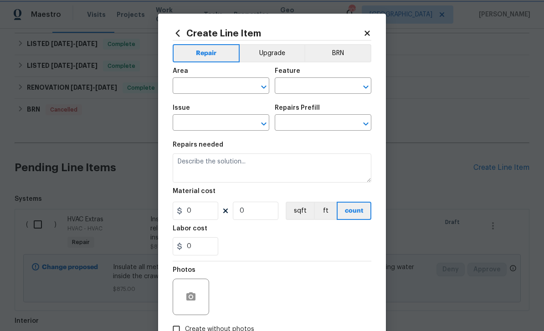
click at [245, 86] on div "​" at bounding box center [221, 87] width 97 height 14
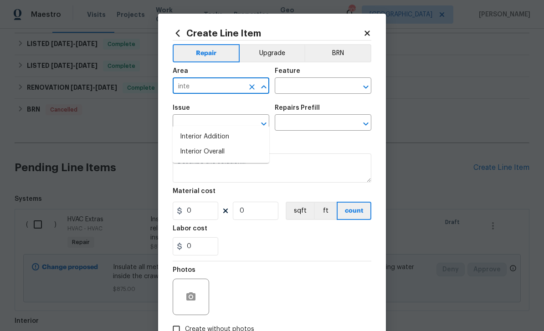
click at [238, 144] on li "Interior Overall" at bounding box center [221, 151] width 97 height 15
type input "Interior Overall"
click at [319, 83] on input "text" at bounding box center [310, 87] width 71 height 14
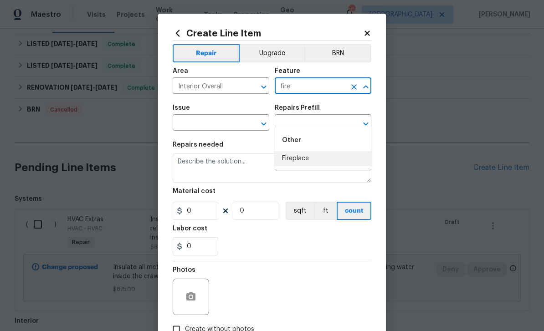
click at [330, 151] on li "Fireplace" at bounding box center [323, 158] width 97 height 15
type input "Fireplace"
click at [237, 128] on input "text" at bounding box center [208, 124] width 71 height 14
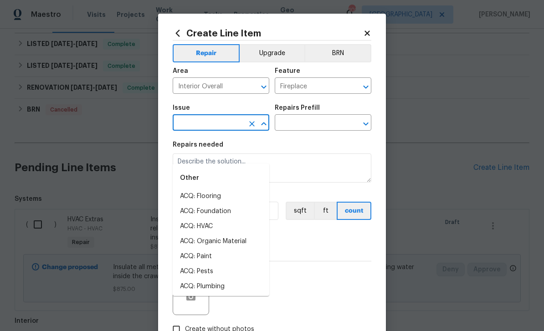
click at [221, 125] on input "text" at bounding box center [208, 124] width 71 height 14
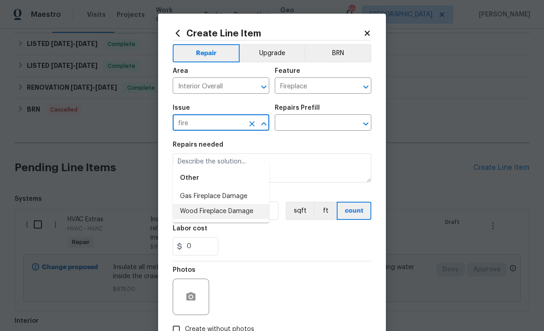
click at [242, 204] on li "Wood Fireplace Damage" at bounding box center [221, 211] width 97 height 15
type input "Wood Fireplace Damage"
click at [303, 124] on input "text" at bounding box center [310, 124] width 71 height 14
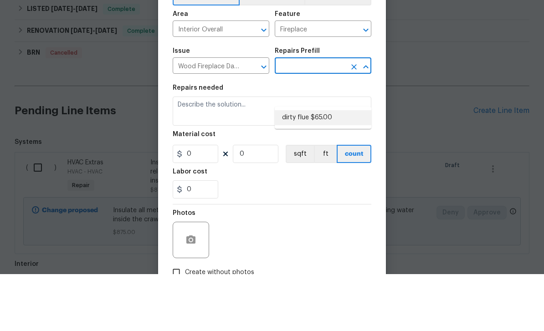
click at [326, 167] on li "dirty flue $65.00" at bounding box center [323, 174] width 97 height 15
type input "dirty flue $65.00"
type textarea "Clean out chimney flue and fire box"
type input "1"
type input "dirty flue $65.00"
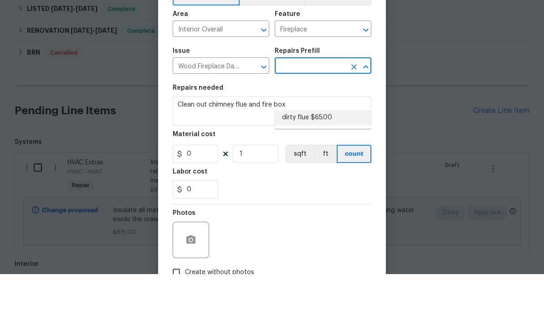
type input "65"
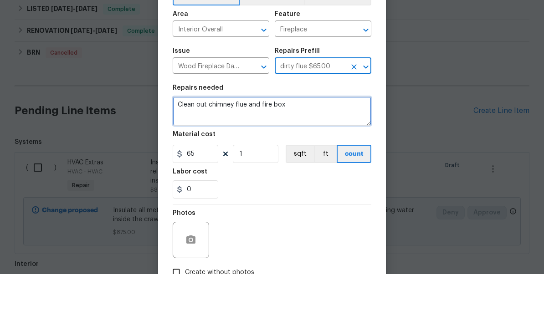
click at [180, 154] on textarea "Clean out chimney flue and fire box" at bounding box center [272, 168] width 199 height 29
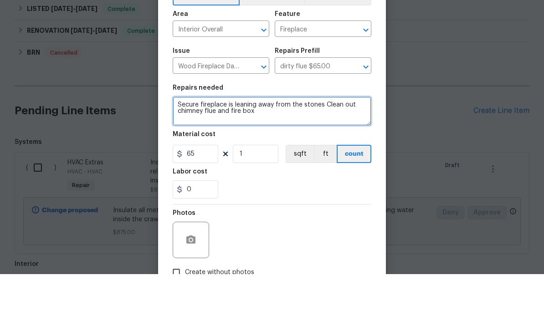
click at [299, 154] on textarea "Secure fireplace is leaning away from the stones Clean out chimney flue and fir…" at bounding box center [272, 168] width 199 height 29
click at [181, 154] on textarea "Secure fireplace is leaning away from the fireplace stones Clean out chimney fl…" at bounding box center [272, 168] width 199 height 29
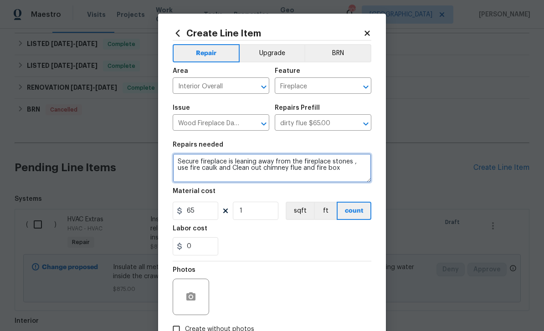
type textarea "Secure fireplace is leaning away from the fireplace stones , use fire caulk and…"
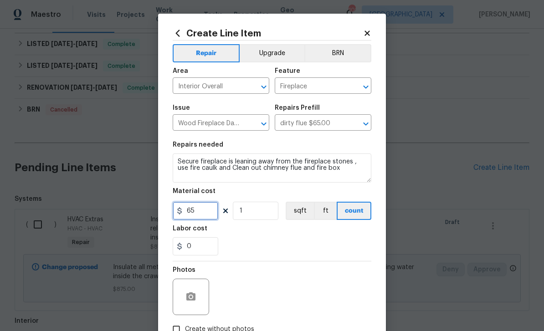
click at [216, 214] on input "65" at bounding box center [196, 211] width 46 height 18
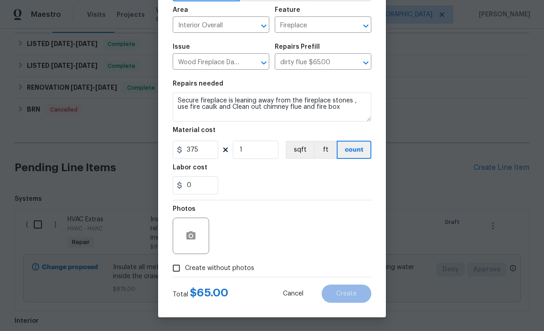
scroll to position [63, 0]
type input "375"
click at [178, 267] on input "Create without photos" at bounding box center [176, 268] width 17 height 17
checkbox input "true"
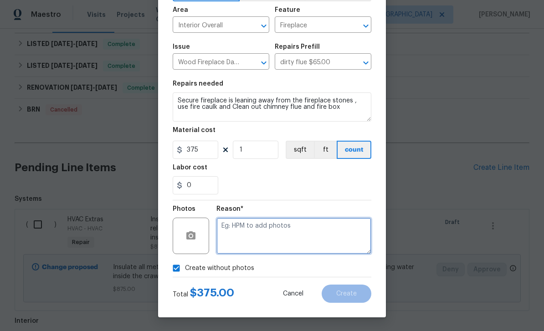
click at [308, 233] on textarea at bounding box center [293, 236] width 155 height 36
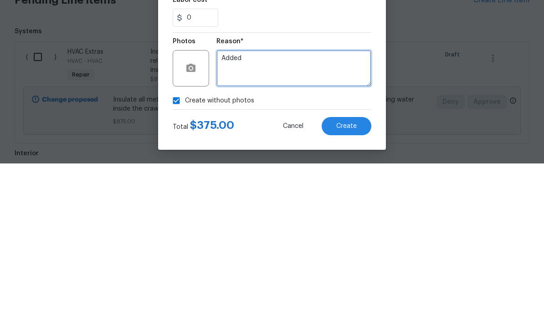
type textarea "Added"
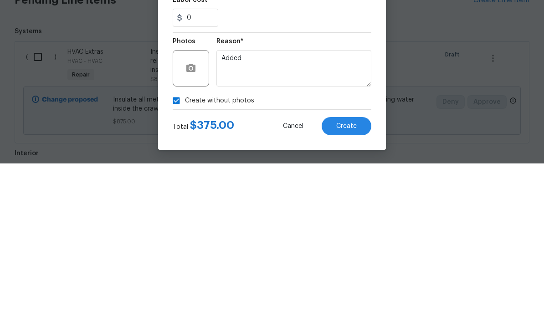
click at [364, 285] on button "Create" at bounding box center [347, 294] width 50 height 18
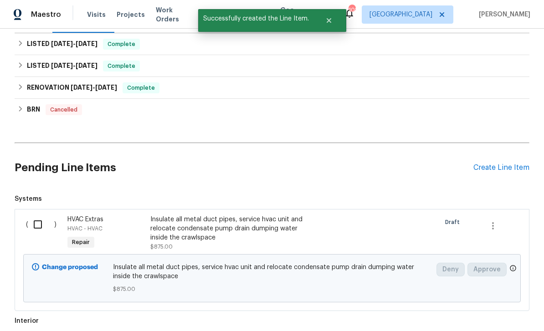
click at [494, 164] on div "Create Line Item" at bounding box center [501, 168] width 56 height 9
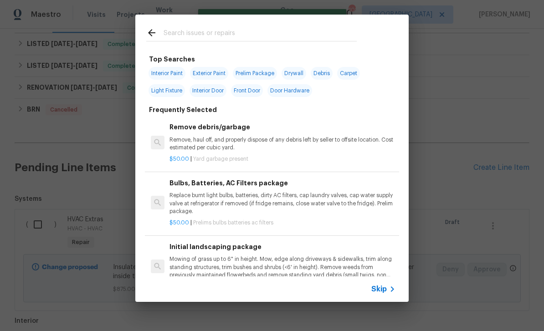
click at [305, 32] on input "text" at bounding box center [260, 34] width 193 height 14
click at [390, 289] on icon at bounding box center [392, 289] width 11 height 11
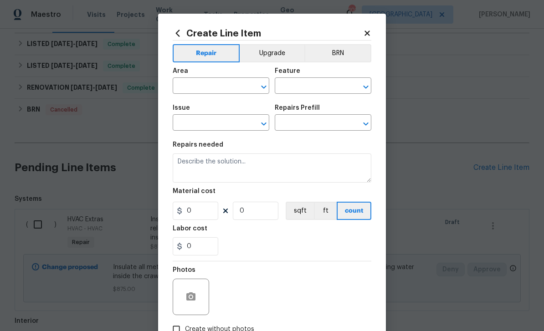
click at [228, 93] on input "text" at bounding box center [208, 87] width 71 height 14
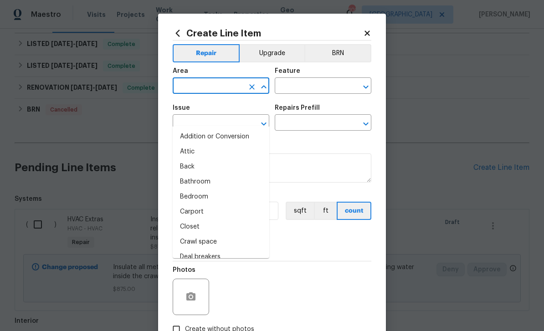
type input "i"
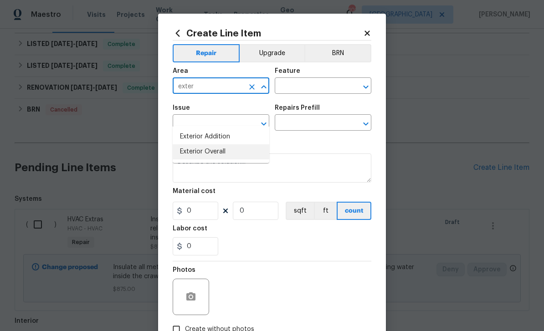
click at [233, 144] on li "Exterior Overall" at bounding box center [221, 151] width 97 height 15
type input "Exterior Overall"
click at [315, 92] on input "text" at bounding box center [310, 87] width 71 height 14
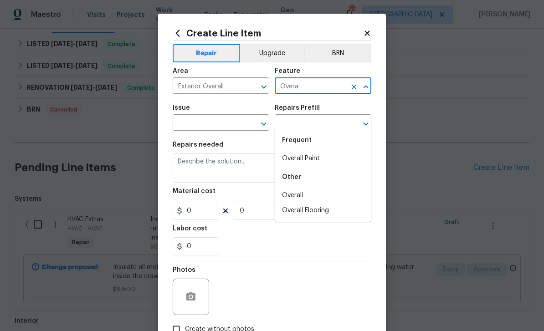
click at [310, 188] on li "Overall" at bounding box center [323, 195] width 97 height 15
type input "Overall"
click at [228, 124] on input "text" at bounding box center [208, 124] width 71 height 14
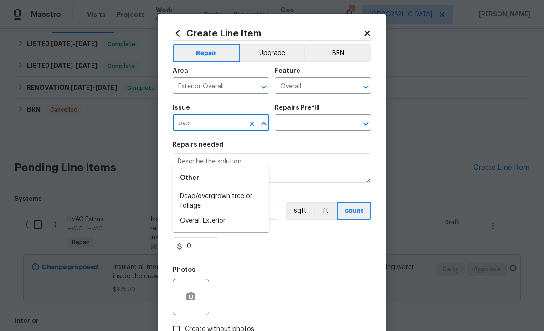
click at [228, 214] on li "Overall Exterior" at bounding box center [221, 221] width 97 height 15
type input "Overall Exterior"
click at [313, 118] on input "text" at bounding box center [310, 124] width 71 height 14
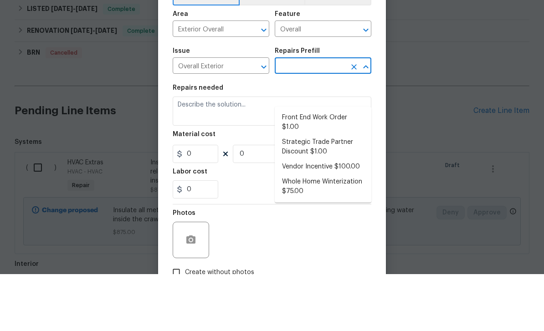
click at [332, 167] on li "Front End Work Order $1.00" at bounding box center [323, 179] width 97 height 25
type input "Front End Work Order $1.00"
type textarea "Placeholder line item for the creation of front end work orders."
type input "1"
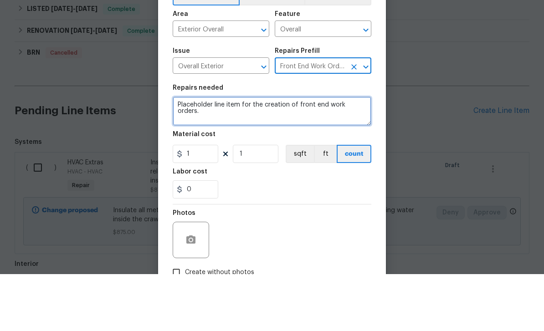
click at [342, 154] on textarea "Placeholder line item for the creation of front end work orders." at bounding box center [272, 168] width 199 height 29
click at [353, 154] on textarea "Placeholder line item for the creation of front end work orders." at bounding box center [272, 168] width 199 height 29
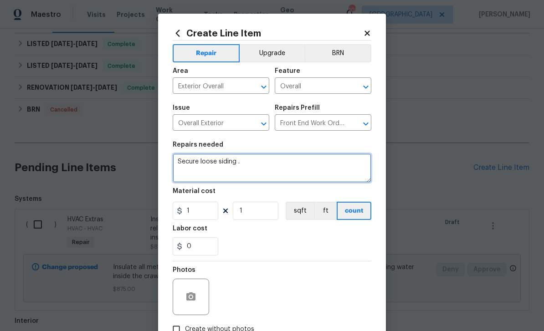
type textarea "Secure loose siding ."
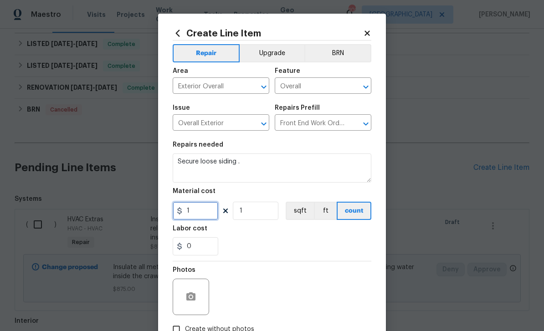
click at [195, 212] on input "1" at bounding box center [196, 211] width 46 height 18
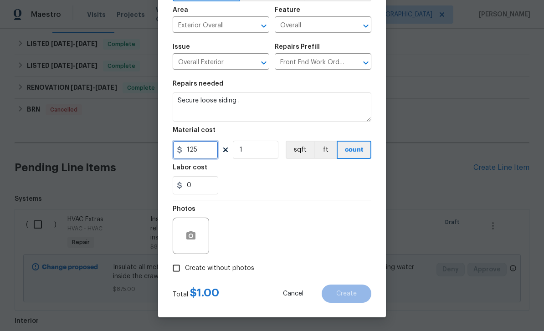
type input "125"
click at [171, 269] on input "Create without photos" at bounding box center [176, 268] width 17 height 17
checkbox input "true"
click at [182, 236] on button "button" at bounding box center [191, 236] width 22 height 22
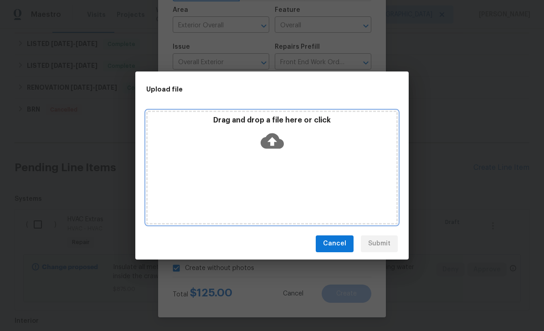
click at [272, 141] on icon at bounding box center [272, 140] width 23 height 23
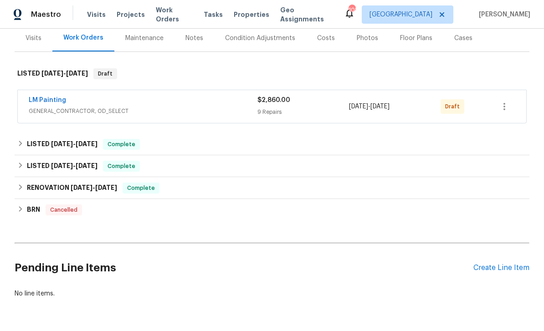
scroll to position [113, 0]
click at [505, 107] on icon "button" at bounding box center [504, 106] width 2 height 7
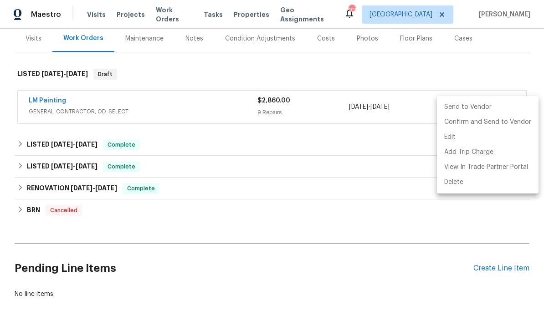
click at [482, 111] on li "Send to Vendor" at bounding box center [488, 107] width 102 height 15
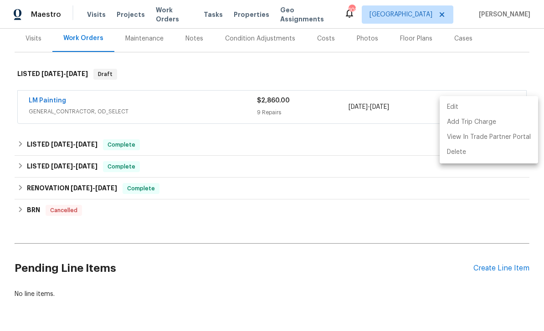
click at [475, 72] on div at bounding box center [272, 165] width 544 height 331
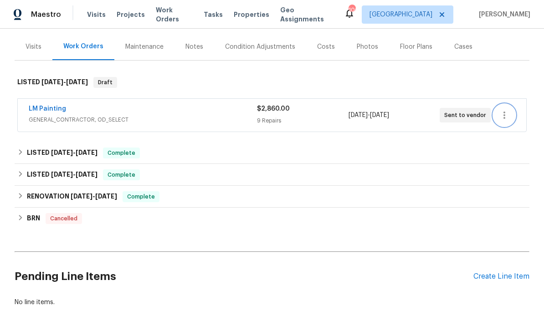
scroll to position [96, 0]
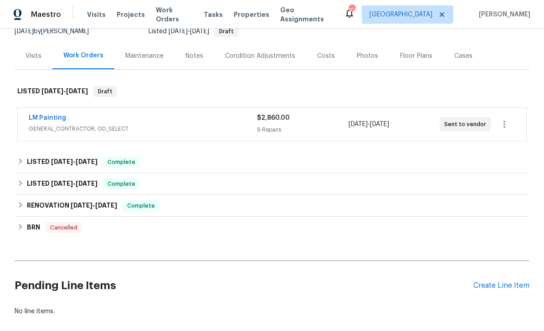
click at [190, 58] on div "Notes" at bounding box center [194, 55] width 18 height 9
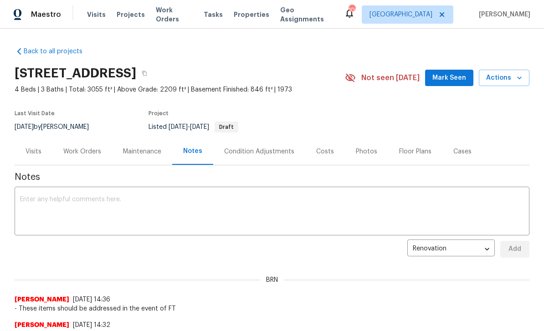
click at [387, 210] on textarea at bounding box center [272, 212] width 504 height 32
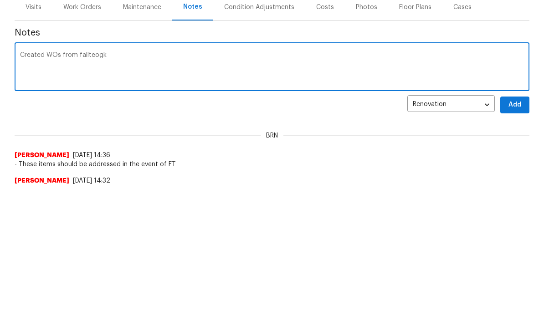
click at [22, 196] on textarea "Created WOs from fallteogk" at bounding box center [272, 212] width 504 height 32
click at [337, 196] on textarea "Check house and Created WOs from fallteogk" at bounding box center [272, 212] width 504 height 32
type textarea "Check house and Created WOs from fall through Also house has been TOM"
click at [519, 244] on span "Add" at bounding box center [515, 249] width 15 height 11
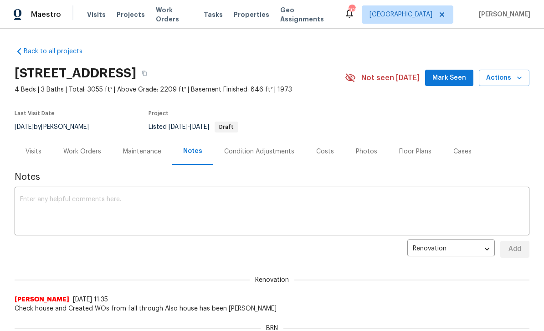
click at [94, 17] on span "Visits" at bounding box center [96, 14] width 19 height 9
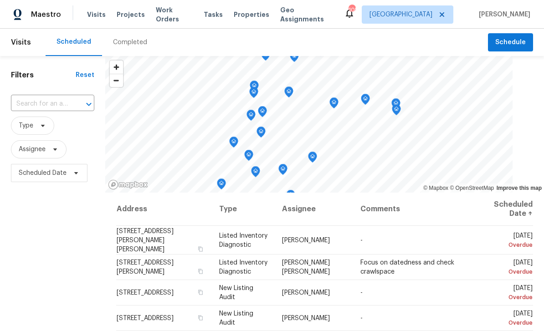
click at [176, 14] on span "Work Orders" at bounding box center [174, 14] width 37 height 18
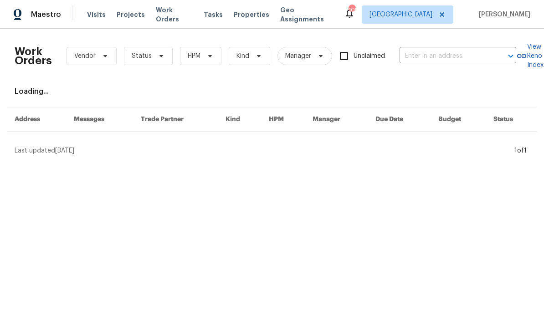
click at [425, 61] on input "text" at bounding box center [445, 56] width 91 height 14
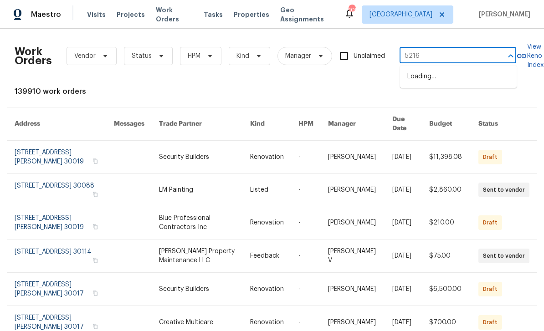
type input "5216"
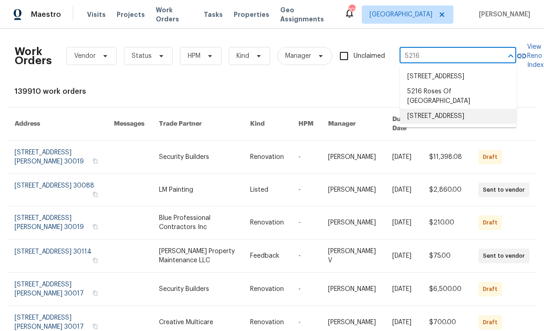
click at [472, 124] on li "5216 Sweet Air Ln, Stone Mountain, GA 30088" at bounding box center [458, 116] width 117 height 15
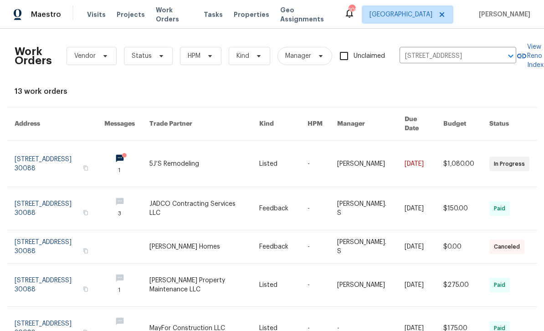
click at [39, 159] on link at bounding box center [60, 164] width 90 height 46
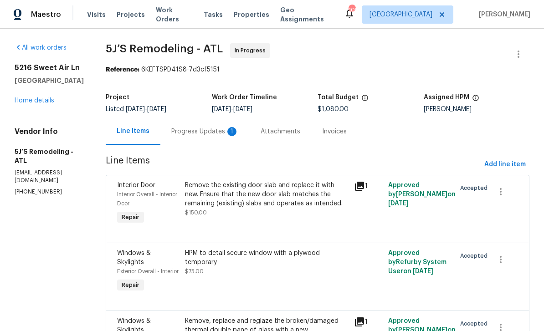
click at [228, 129] on div "1" at bounding box center [231, 131] width 9 height 9
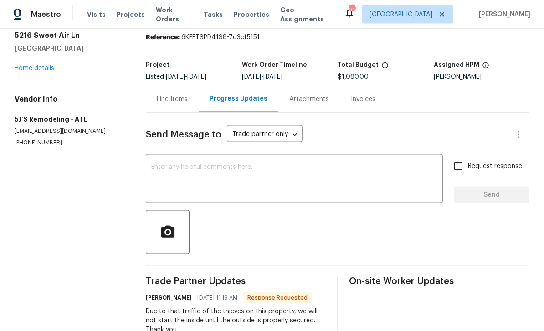
scroll to position [29, 0]
click at [24, 65] on link "Home details" at bounding box center [35, 68] width 40 height 6
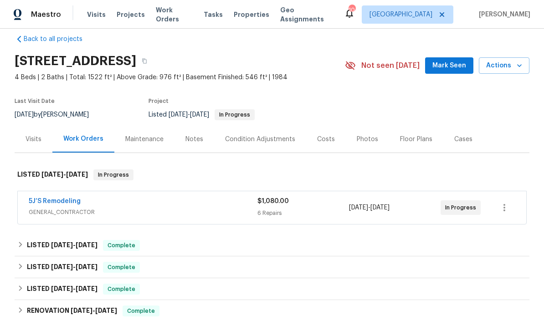
scroll to position [26, 0]
